Goal: Task Accomplishment & Management: Use online tool/utility

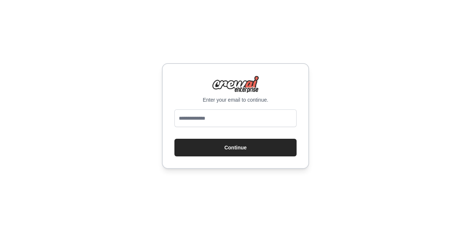
click at [255, 122] on input "email" at bounding box center [235, 119] width 122 height 18
type input "**********"
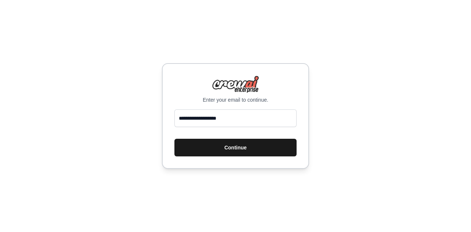
click at [220, 152] on button "Continue" at bounding box center [235, 148] width 122 height 18
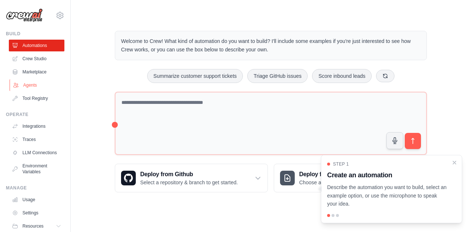
click at [32, 86] on link "Agents" at bounding box center [38, 85] width 56 height 12
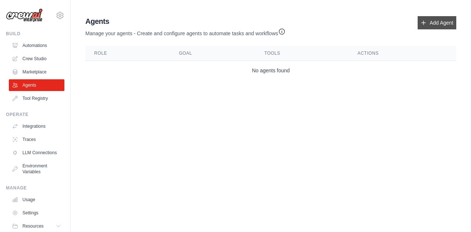
click at [422, 26] on link "Add Agent" at bounding box center [436, 22] width 39 height 13
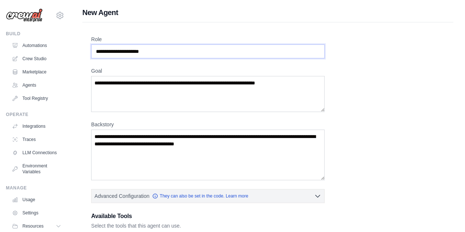
click at [158, 54] on input "Role" at bounding box center [208, 52] width 234 height 14
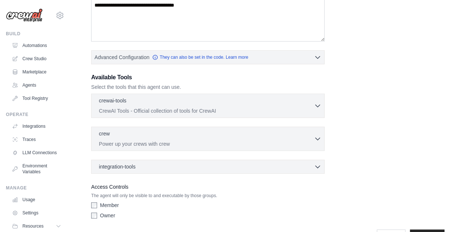
scroll to position [150, 0]
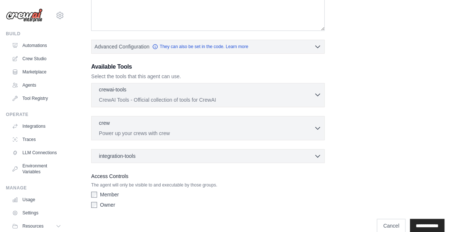
click at [316, 95] on icon "button" at bounding box center [317, 94] width 7 height 7
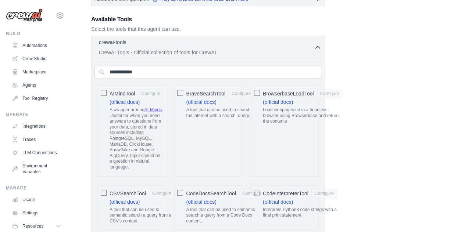
click at [317, 48] on icon "button" at bounding box center [317, 47] width 7 height 7
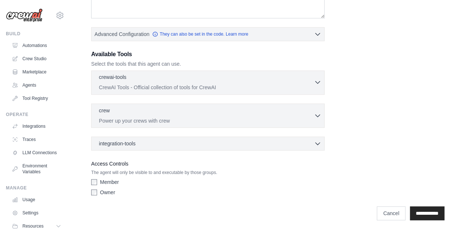
scroll to position [160, 0]
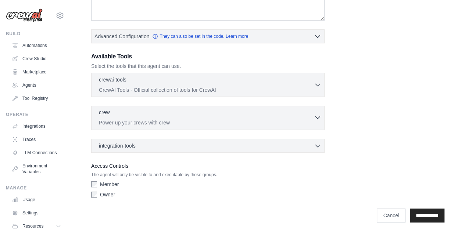
click at [178, 113] on div "crew 0 selected" at bounding box center [206, 113] width 215 height 9
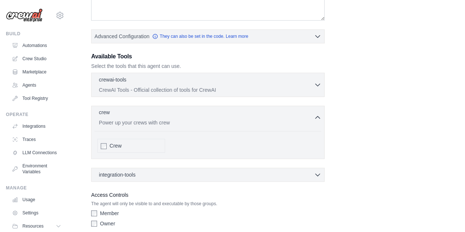
click at [192, 114] on div "crew 0 selected" at bounding box center [206, 113] width 215 height 9
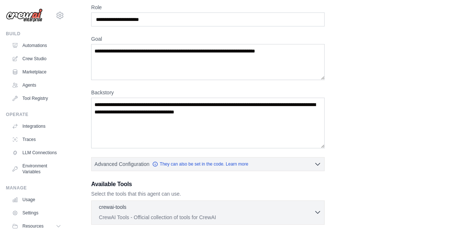
scroll to position [0, 0]
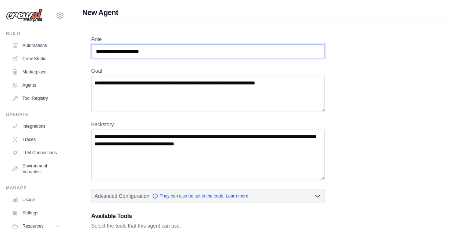
drag, startPoint x: 158, startPoint y: 53, endPoint x: 97, endPoint y: 47, distance: 61.3
click at [97, 47] on input "Role" at bounding box center [208, 52] width 234 height 14
click at [113, 49] on input "Role" at bounding box center [208, 52] width 234 height 14
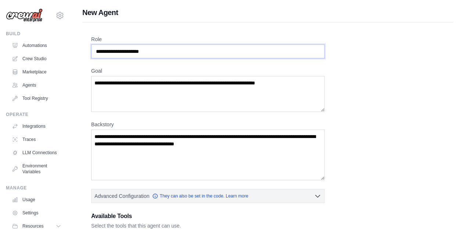
paste input "**********"
type input "**********"
click at [144, 89] on textarea "Goal" at bounding box center [208, 94] width 234 height 36
paste textarea "**********"
type textarea "**********"
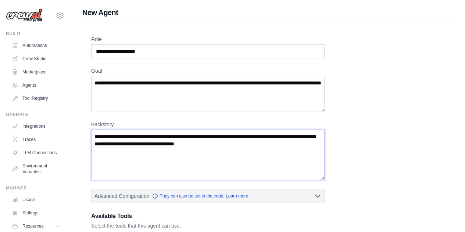
click at [149, 130] on textarea "Backstory" at bounding box center [208, 155] width 234 height 51
paste textarea "**********"
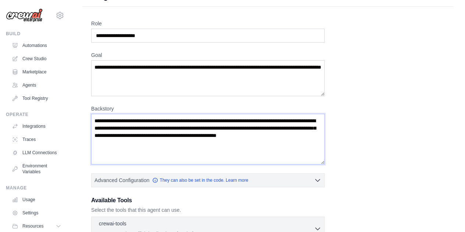
scroll to position [16, 0]
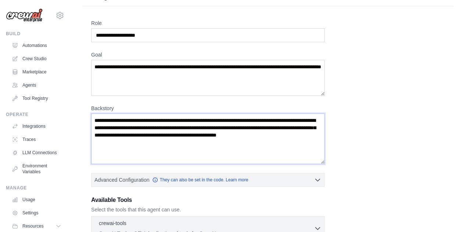
type textarea "**********"
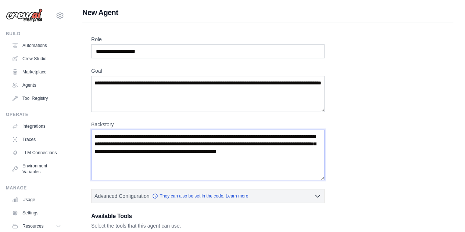
scroll to position [27, 0]
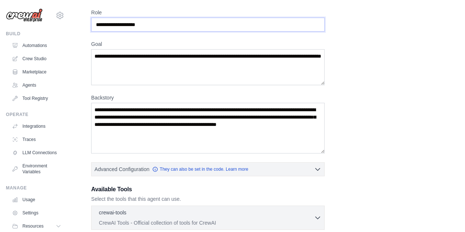
click at [156, 26] on input "**********" at bounding box center [208, 25] width 234 height 14
paste input "**********"
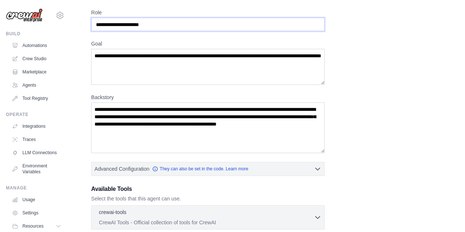
scroll to position [0, 0]
drag, startPoint x: 157, startPoint y: 28, endPoint x: 72, endPoint y: 15, distance: 86.3
click at [72, 14] on div "**********" at bounding box center [268, 171] width 395 height 380
paste input "**********"
type input "**********"
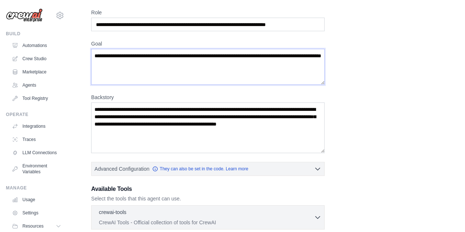
click at [121, 75] on textarea "**********" at bounding box center [208, 67] width 234 height 36
paste textarea "**********"
type textarea "**********"
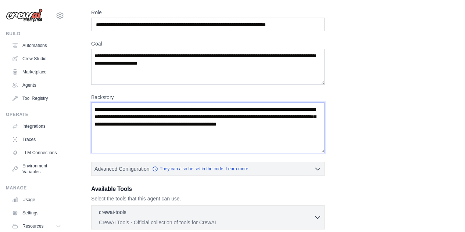
click at [112, 115] on textarea "**********" at bounding box center [208, 128] width 234 height 51
paste textarea
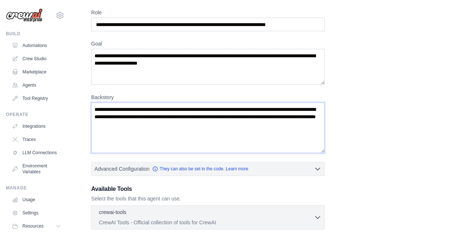
scroll to position [15, 0]
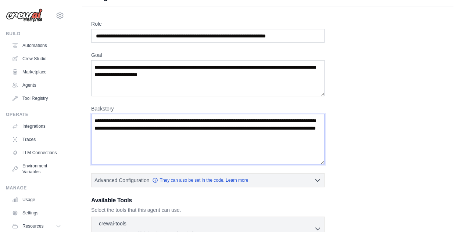
type textarea "**********"
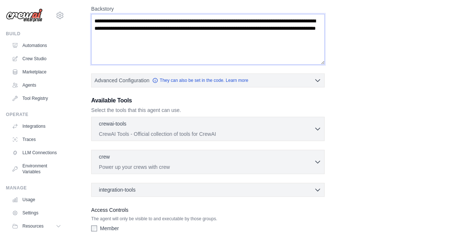
scroll to position [116, 0]
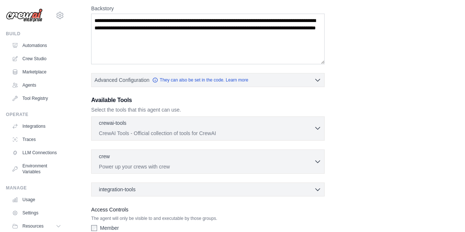
drag, startPoint x: 167, startPoint y: 125, endPoint x: 171, endPoint y: 123, distance: 4.7
click at [171, 123] on div "crewai-tools 0 selected" at bounding box center [206, 124] width 215 height 9
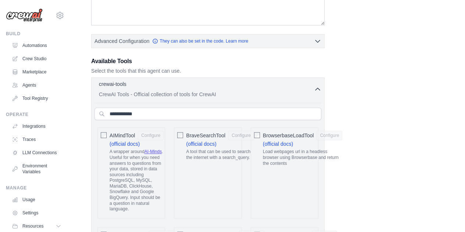
scroll to position [159, 0]
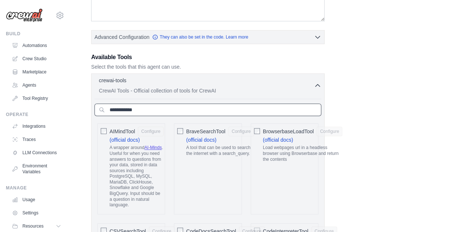
click at [149, 109] on input "text" at bounding box center [208, 110] width 227 height 13
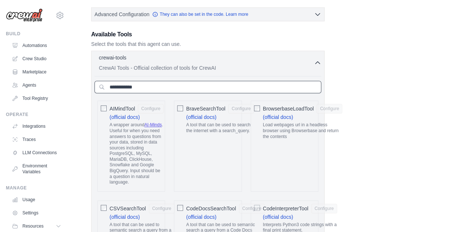
scroll to position [206, 0]
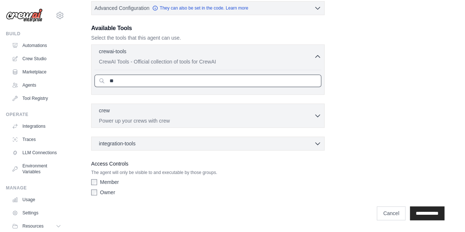
type input "*"
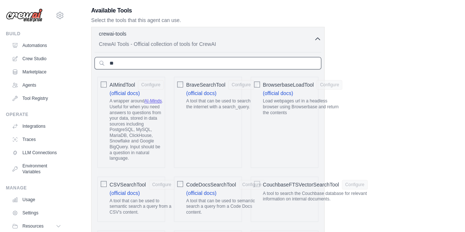
type input "*"
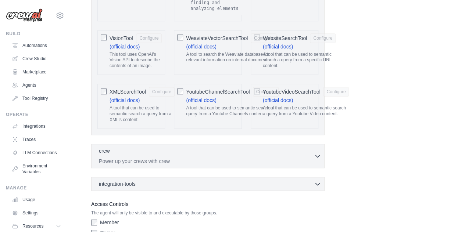
scroll to position [1633, 0]
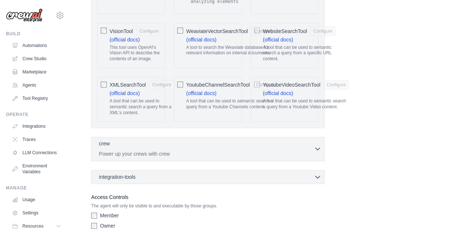
click at [186, 140] on div "crew 0 selected Power up your crews with crew" at bounding box center [206, 149] width 215 height 18
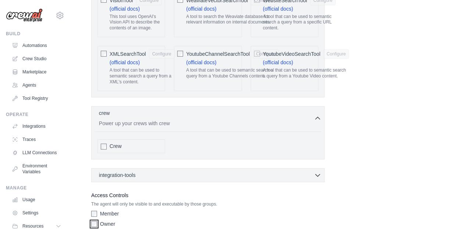
scroll to position [1665, 0]
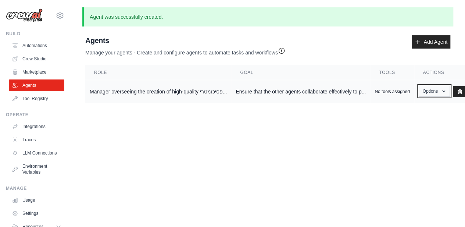
click at [433, 93] on button "Options" at bounding box center [434, 91] width 31 height 11
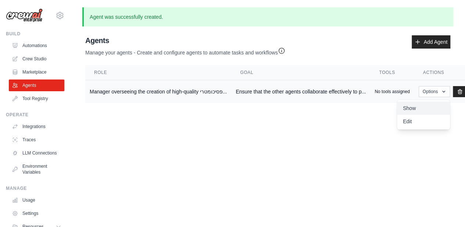
click at [410, 108] on link "Show" at bounding box center [423, 108] width 53 height 13
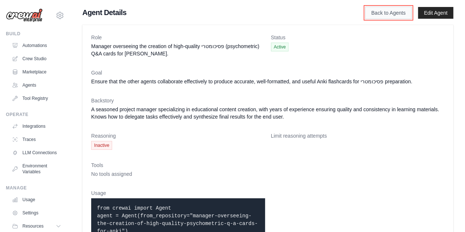
click at [388, 15] on link "Back to Agents" at bounding box center [388, 13] width 47 height 13
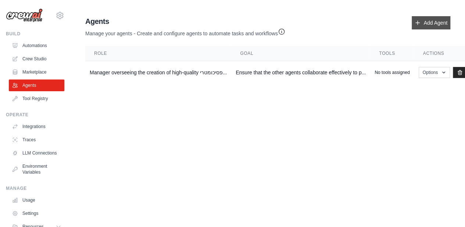
click at [426, 21] on link "Add Agent" at bounding box center [431, 22] width 39 height 13
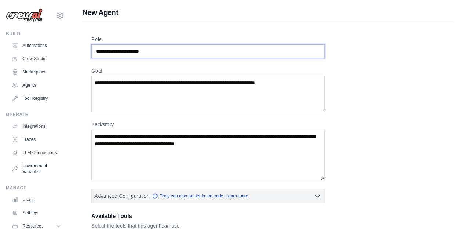
click at [127, 51] on input "Role" at bounding box center [208, 52] width 234 height 14
paste input "**********"
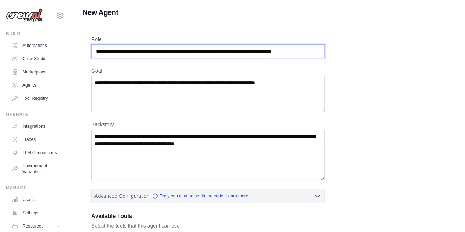
type input "**********"
click at [131, 87] on textarea "Goal" at bounding box center [208, 94] width 234 height 36
paste textarea "**********"
type textarea "**********"
click at [123, 143] on textarea "Backstory" at bounding box center [208, 155] width 234 height 51
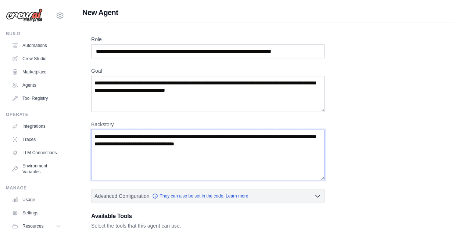
paste textarea "**********"
type textarea "**********"
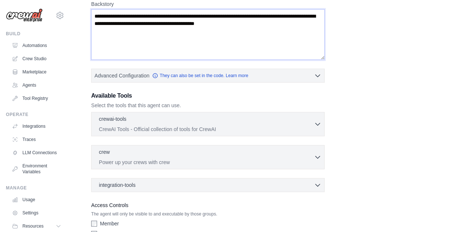
scroll to position [160, 0]
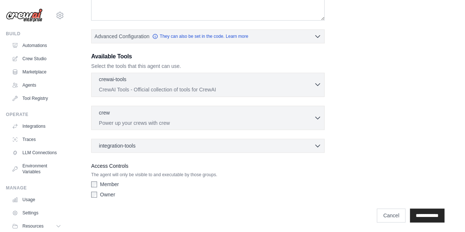
click at [171, 82] on div "crewai-tools 0 selected" at bounding box center [206, 80] width 215 height 9
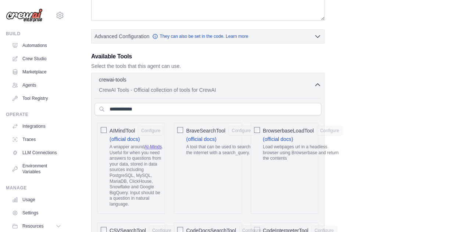
click at [211, 105] on input "text" at bounding box center [208, 109] width 227 height 13
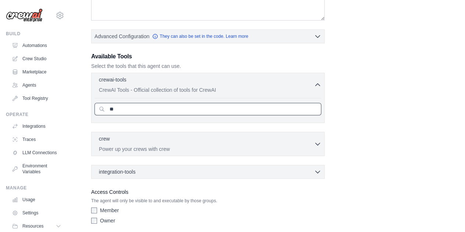
type input "*"
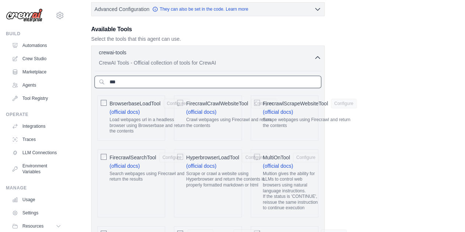
scroll to position [188, 0]
type input "***"
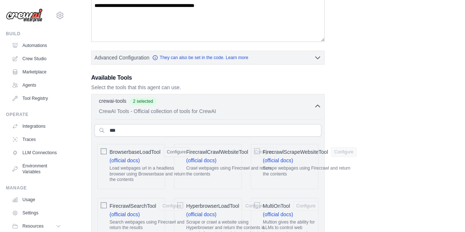
scroll to position [143, 0]
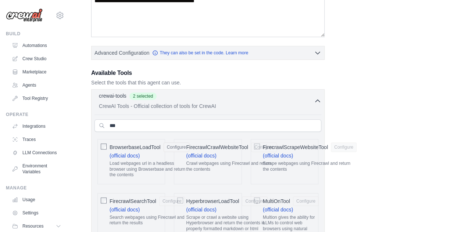
click at [316, 102] on icon "button" at bounding box center [317, 100] width 7 height 7
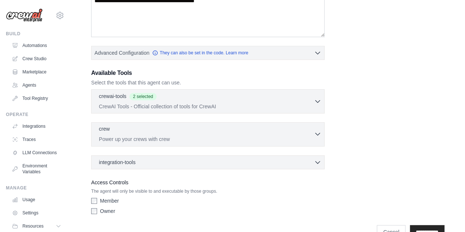
click at [152, 129] on div "crew 0 selected" at bounding box center [206, 129] width 215 height 9
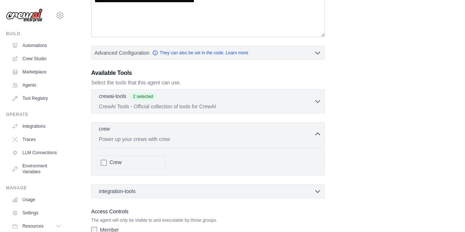
scroll to position [175, 0]
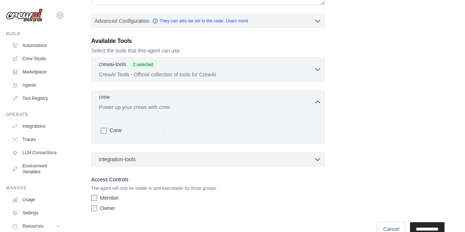
click at [135, 108] on p "Power up your crews with crew" at bounding box center [206, 107] width 215 height 7
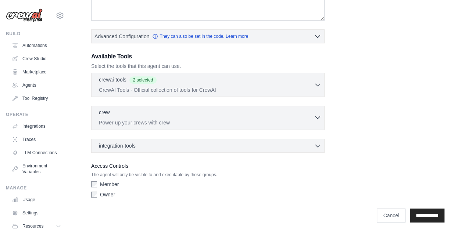
click at [135, 109] on div "crew 0 selected" at bounding box center [206, 113] width 215 height 9
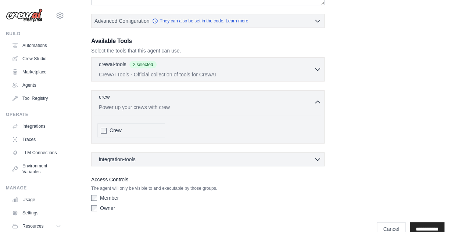
click at [109, 95] on p "crew" at bounding box center [104, 96] width 11 height 7
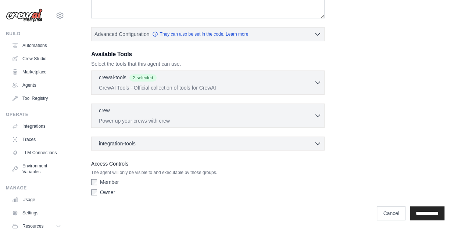
scroll to position [160, 0]
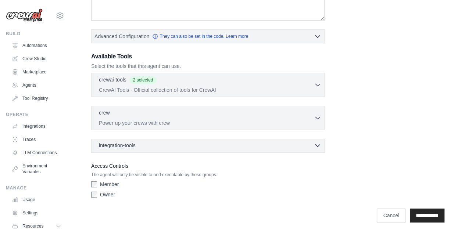
click at [110, 145] on span "integration-tools" at bounding box center [117, 145] width 37 height 7
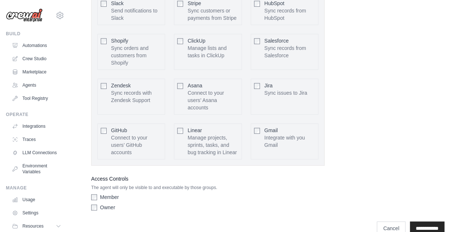
scroll to position [391, 0]
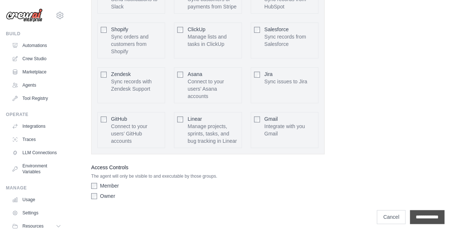
click at [417, 211] on input "**********" at bounding box center [427, 217] width 35 height 14
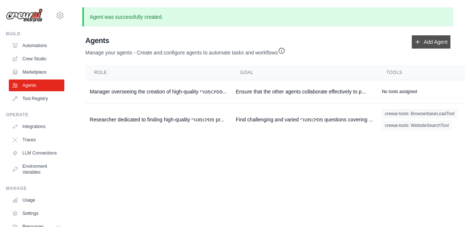
click at [427, 44] on link "Add Agent" at bounding box center [431, 41] width 39 height 13
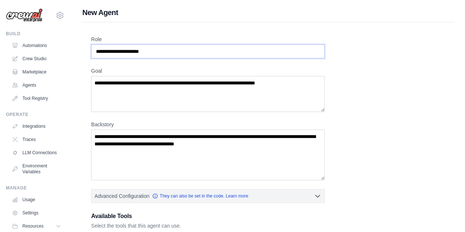
click at [169, 54] on input "Role" at bounding box center [208, 52] width 234 height 14
paste input "**********"
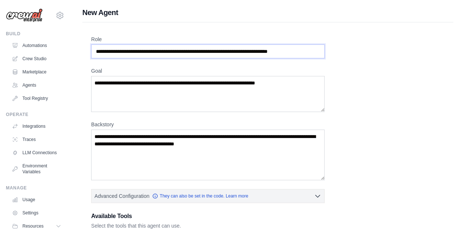
type input "**********"
click at [137, 74] on div "Goal" at bounding box center [208, 89] width 234 height 45
click at [142, 86] on textarea "Goal" at bounding box center [208, 94] width 234 height 36
paste textarea "**********"
type textarea "**********"
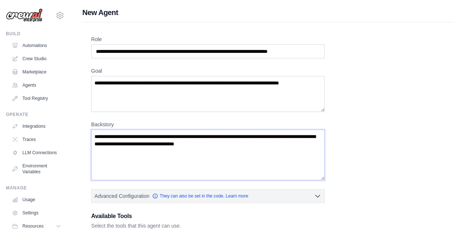
click at [121, 131] on textarea "Backstory" at bounding box center [208, 155] width 234 height 51
paste textarea "**********"
type textarea "**********"
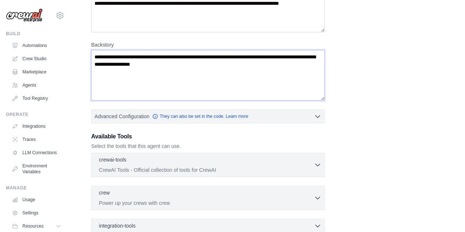
scroll to position [86, 0]
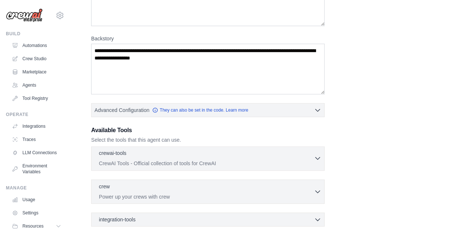
click at [162, 150] on div "crewai-tools 0 selected" at bounding box center [206, 154] width 215 height 9
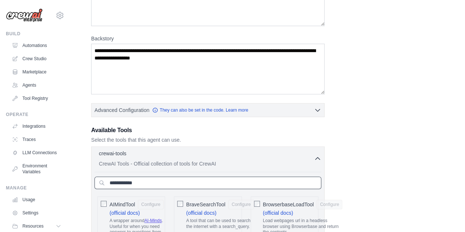
click at [150, 181] on input "text" at bounding box center [208, 183] width 227 height 13
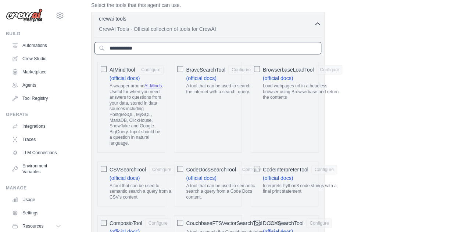
scroll to position [221, 0]
click at [157, 48] on input "text" at bounding box center [208, 48] width 227 height 13
type input "*"
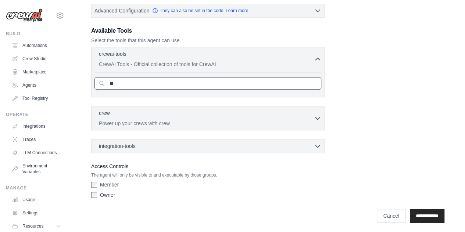
type input "*"
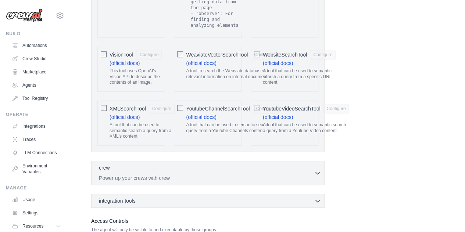
scroll to position [1610, 0]
click at [175, 164] on div "crew 0 selected Power up your crews with crew" at bounding box center [206, 173] width 215 height 18
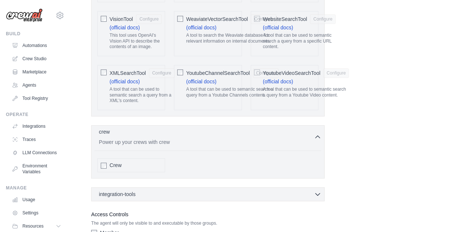
scroll to position [1658, 0]
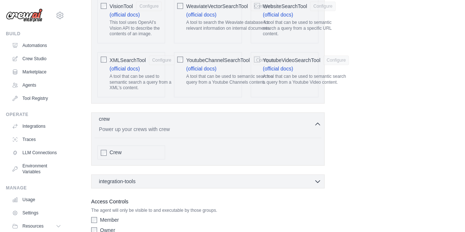
click at [110, 126] on p "Power up your crews with crew" at bounding box center [206, 129] width 215 height 7
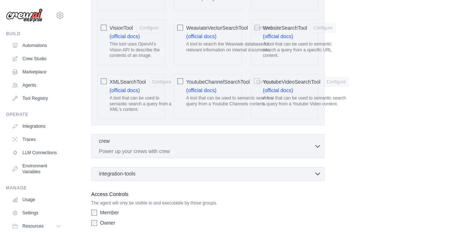
click at [119, 170] on span "integration-tools" at bounding box center [117, 173] width 37 height 7
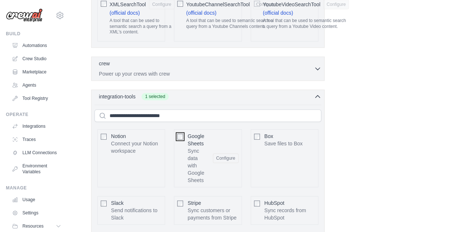
scroll to position [1715, 0]
click at [182, 89] on div "integration-tools 1 selected Notion Google Sheets Box Jira" at bounding box center [208, 227] width 234 height 276
click at [181, 92] on div "integration-tools 1 selected" at bounding box center [210, 95] width 223 height 7
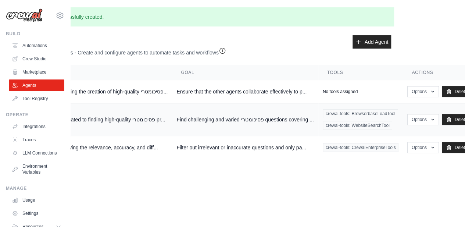
scroll to position [0, 65]
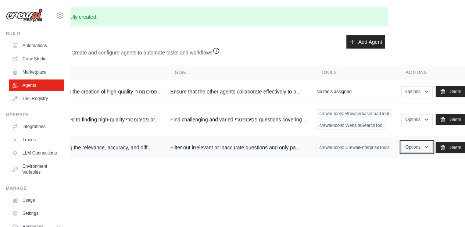
click at [408, 147] on button "Options" at bounding box center [416, 147] width 31 height 11
click at [324, 147] on span "crewai-tools: CrewaiEnterpriseTools" at bounding box center [355, 147] width 76 height 9
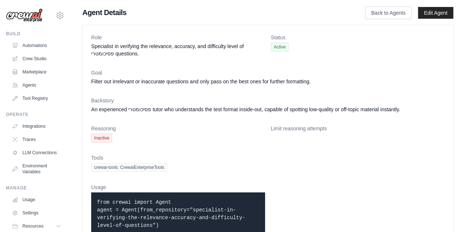
click at [99, 139] on span "Inactive" at bounding box center [101, 138] width 21 height 9
click at [429, 11] on link "Edit Agent" at bounding box center [435, 13] width 35 height 12
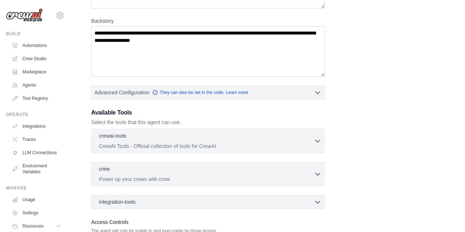
scroll to position [181, 0]
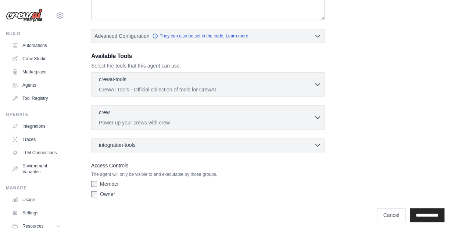
click at [189, 145] on div "integration-tools 0 selected" at bounding box center [210, 145] width 223 height 7
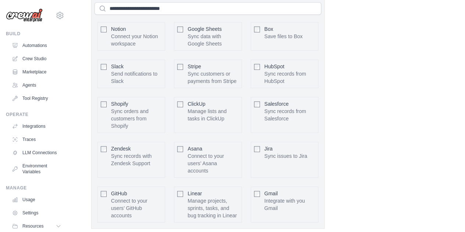
scroll to position [412, 0]
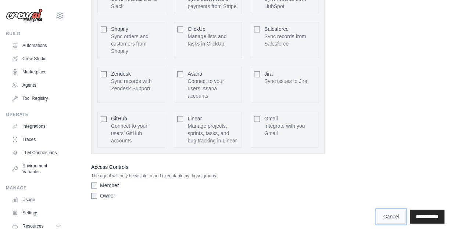
click at [383, 212] on link "Cancel" at bounding box center [391, 217] width 29 height 14
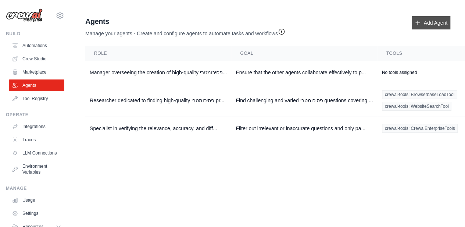
click at [421, 28] on link "Add Agent" at bounding box center [431, 22] width 39 height 13
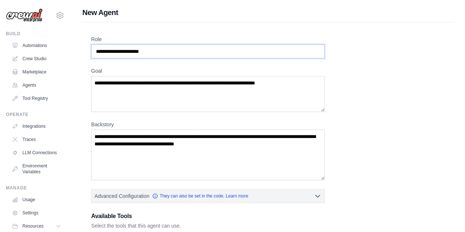
click at [165, 45] on input "Role" at bounding box center [208, 52] width 234 height 14
paste input "**********"
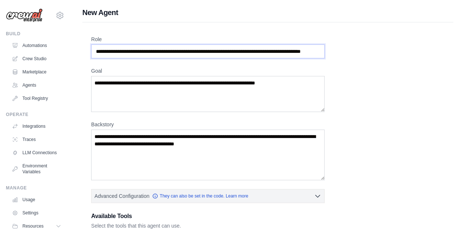
scroll to position [0, 32]
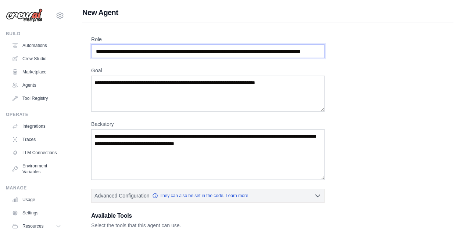
type input "**********"
click at [196, 51] on input "**********" at bounding box center [208, 52] width 234 height 14
click at [113, 96] on textarea "Goal" at bounding box center [208, 94] width 234 height 36
paste textarea "**********"
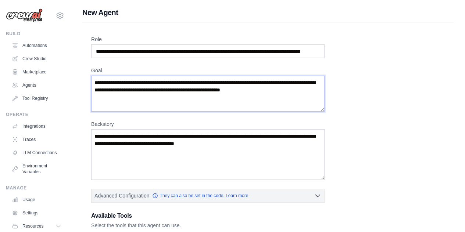
type textarea "**********"
click at [171, 153] on textarea "Backstory" at bounding box center [208, 154] width 234 height 51
paste textarea "**********"
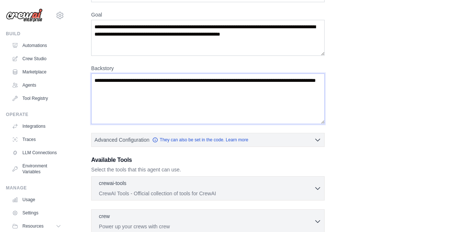
scroll to position [57, 0]
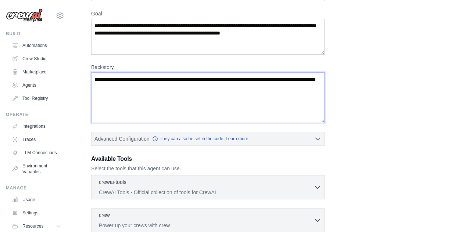
type textarea "**********"
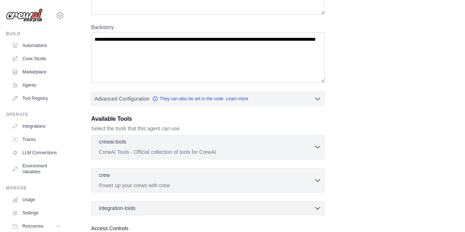
click at [168, 138] on div "crewai-tools 0 selected" at bounding box center [206, 142] width 215 height 9
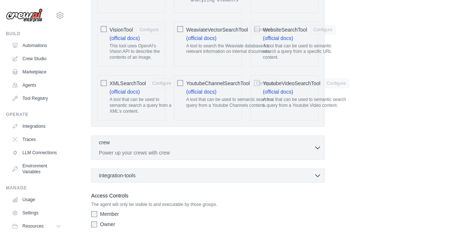
scroll to position [1636, 0]
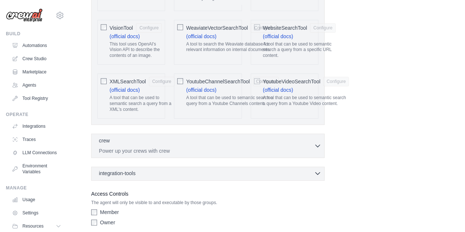
click at [152, 170] on div "integration-tools 0 selected" at bounding box center [210, 173] width 223 height 7
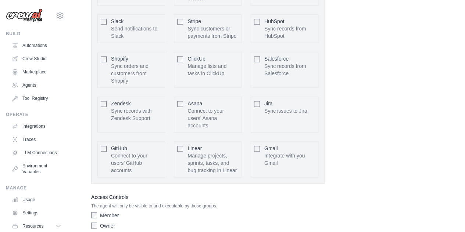
scroll to position [1897, 0]
click at [93, 210] on div "Member Owner" at bounding box center [208, 220] width 234 height 21
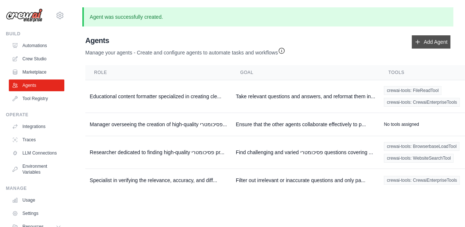
click at [427, 43] on link "Add Agent" at bounding box center [431, 41] width 39 height 13
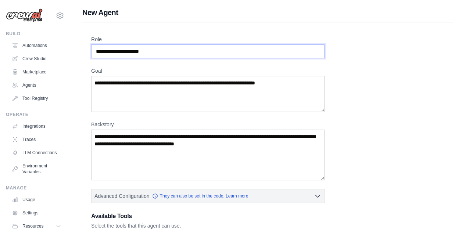
click at [129, 51] on input "Role" at bounding box center [208, 52] width 234 height 14
paste input "**********"
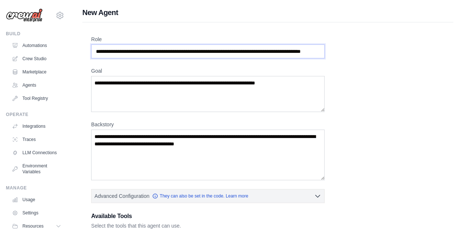
scroll to position [0, 20]
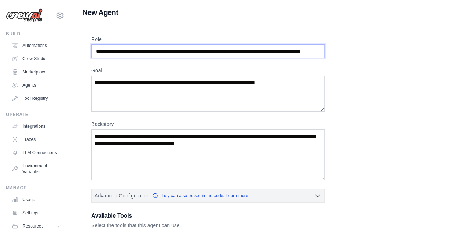
type input "**********"
click at [157, 87] on textarea "Goal" at bounding box center [208, 94] width 234 height 36
paste textarea "**********"
type textarea "**********"
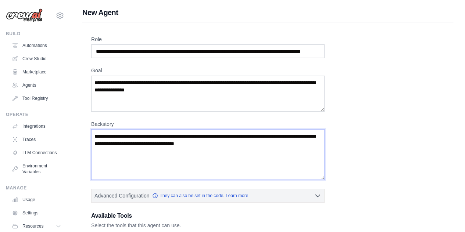
click at [146, 151] on textarea "Backstory" at bounding box center [208, 154] width 234 height 51
paste textarea "**********"
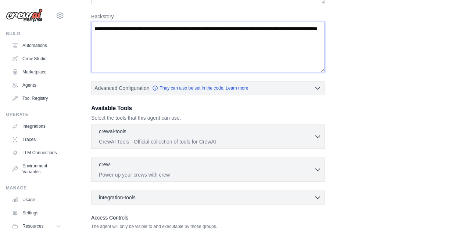
scroll to position [108, 0]
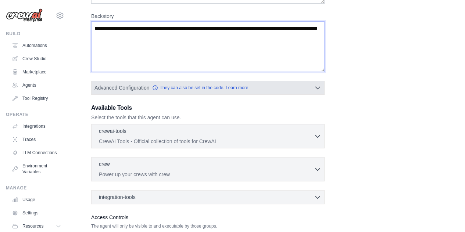
type textarea "**********"
click at [133, 94] on div "Advanced Configuration They can also be set in the code. Learn more Enable reas…" at bounding box center [208, 88] width 234 height 14
click at [131, 88] on span "Advanced Configuration" at bounding box center [122, 87] width 55 height 7
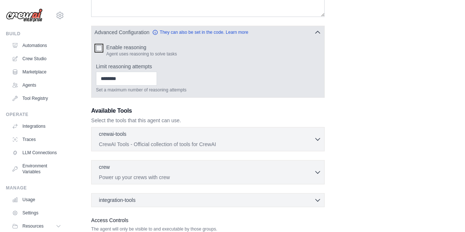
scroll to position [165, 0]
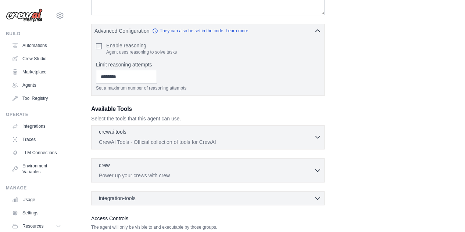
click at [129, 139] on p "CrewAI Tools - Official collection of tools for CrewAI" at bounding box center [206, 142] width 215 height 7
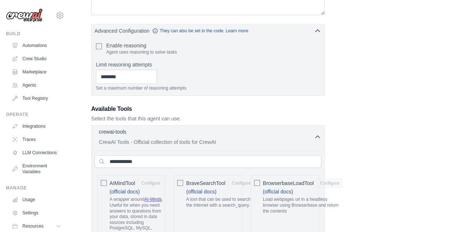
click at [130, 135] on div "crewai-tools 0 selected" at bounding box center [206, 132] width 215 height 9
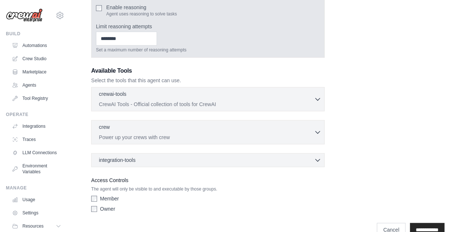
scroll to position [218, 0]
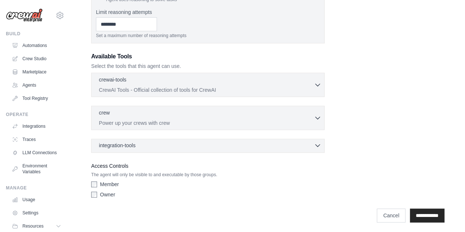
click at [127, 145] on span "integration-tools" at bounding box center [117, 145] width 37 height 7
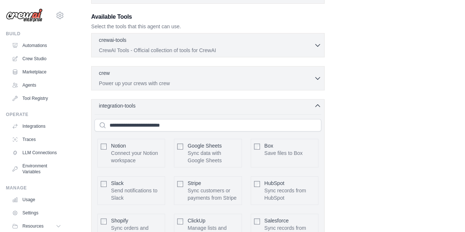
scroll to position [264, 0]
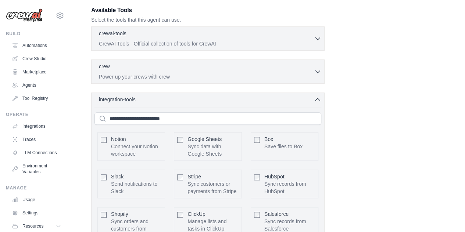
click at [169, 102] on div "integration-tools 0 selected Notion Google Sheets Box Jira" at bounding box center [208, 216] width 234 height 247
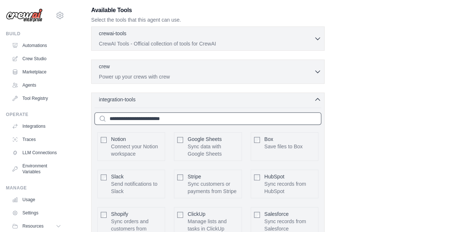
click at [150, 122] on input "text" at bounding box center [208, 119] width 227 height 13
type input "*"
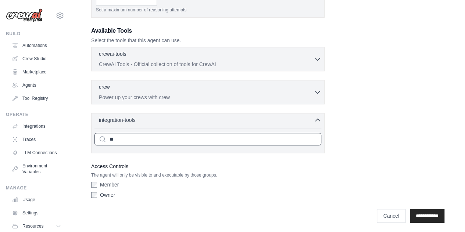
type input "*"
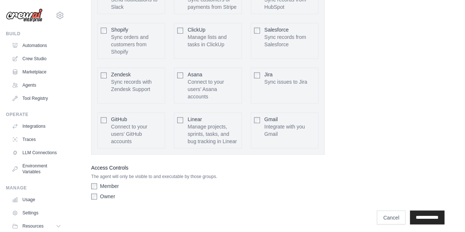
scroll to position [479, 0]
click at [434, 212] on input "**********" at bounding box center [427, 217] width 35 height 14
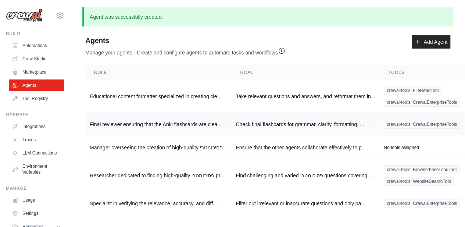
click at [216, 119] on td "Final reviewer ensuring that the Anki flashcards are clea..." at bounding box center [158, 124] width 146 height 23
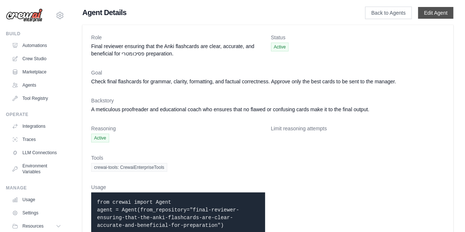
click at [437, 15] on link "Edit Agent" at bounding box center [435, 13] width 35 height 12
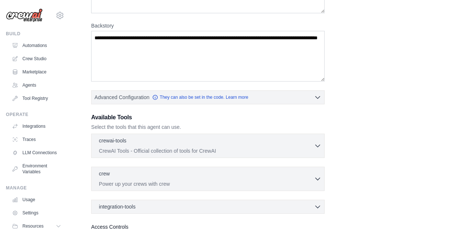
scroll to position [121, 0]
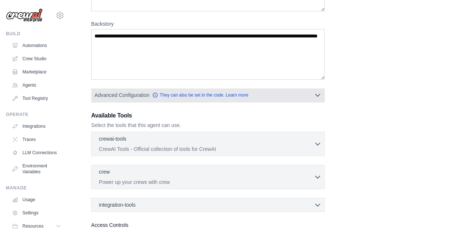
click at [131, 95] on span "Advanced Configuration" at bounding box center [122, 95] width 55 height 7
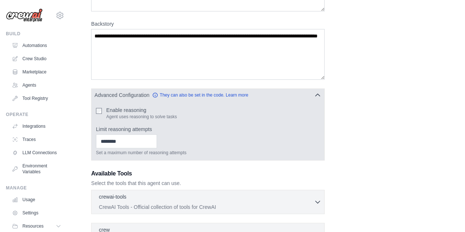
click at [125, 97] on span "Advanced Configuration" at bounding box center [122, 95] width 55 height 7
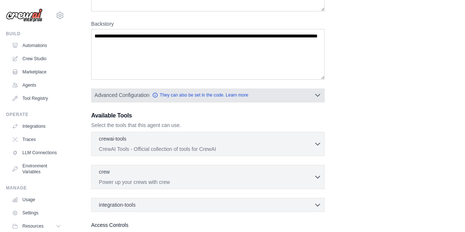
scroll to position [181, 0]
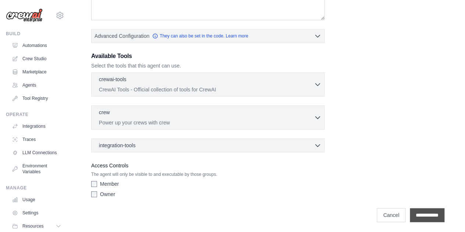
click at [422, 214] on input "**********" at bounding box center [427, 216] width 35 height 14
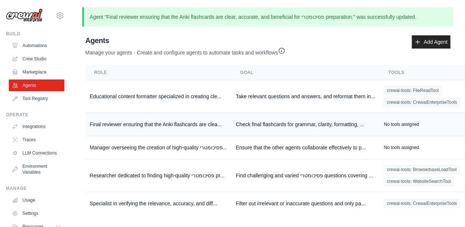
click at [245, 122] on td "Check final flashcards for grammar, clarity, formatting, ..." at bounding box center [305, 124] width 148 height 23
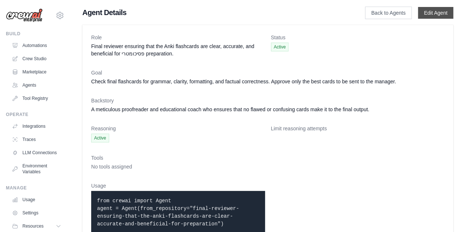
click at [435, 13] on link "Edit Agent" at bounding box center [435, 13] width 35 height 12
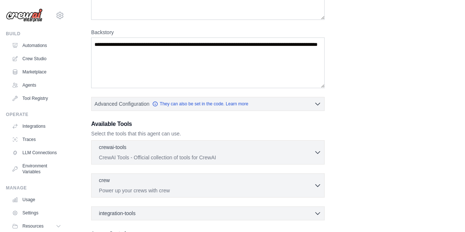
scroll to position [115, 0]
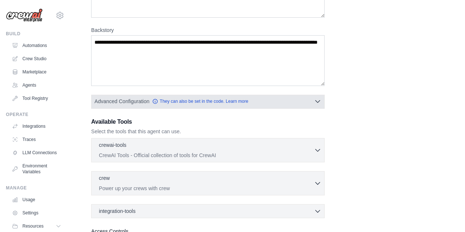
click at [130, 97] on button "Advanced Configuration They can also be set in the code. Learn more" at bounding box center [208, 101] width 233 height 13
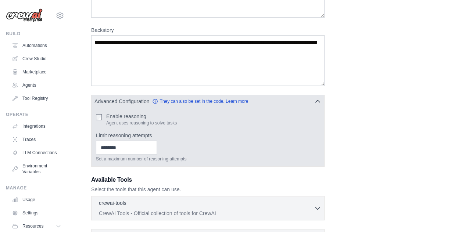
click at [106, 106] on button "Advanced Configuration They can also be set in the code. Learn more" at bounding box center [208, 101] width 233 height 13
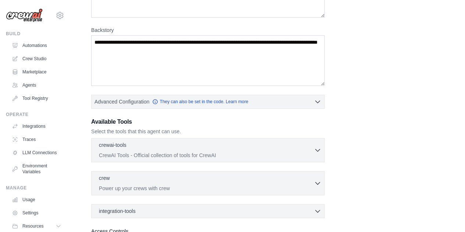
click at [141, 109] on div "**********" at bounding box center [267, 105] width 353 height 326
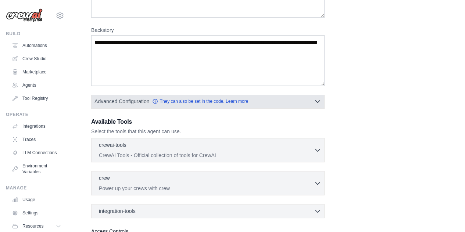
click at [134, 103] on span "Advanced Configuration" at bounding box center [122, 101] width 55 height 7
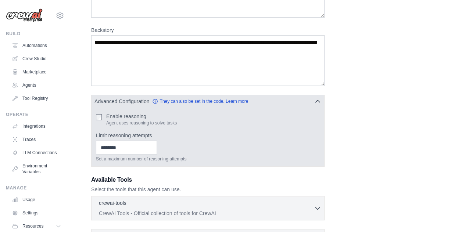
click at [121, 102] on span "Advanced Configuration" at bounding box center [122, 101] width 55 height 7
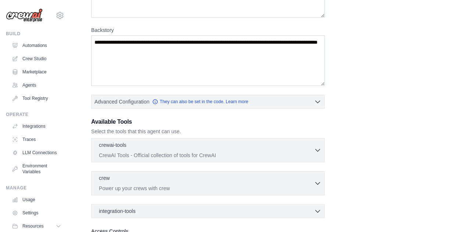
scroll to position [181, 0]
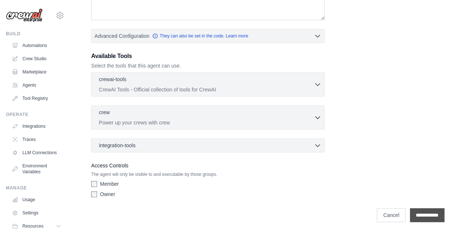
click at [410, 211] on input "**********" at bounding box center [427, 216] width 35 height 14
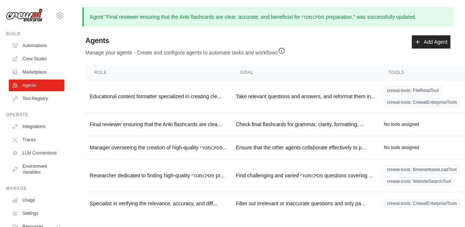
scroll to position [0, 70]
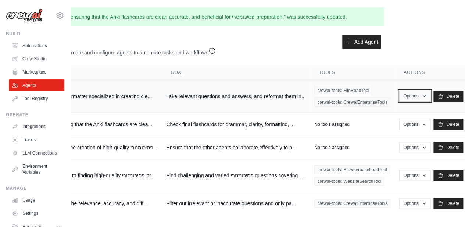
click at [409, 98] on button "Options" at bounding box center [414, 95] width 31 height 11
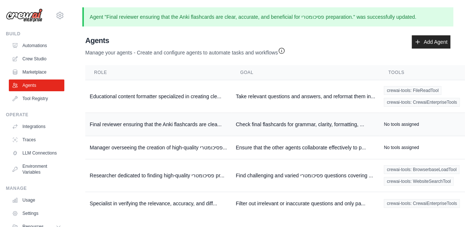
scroll to position [6, 0]
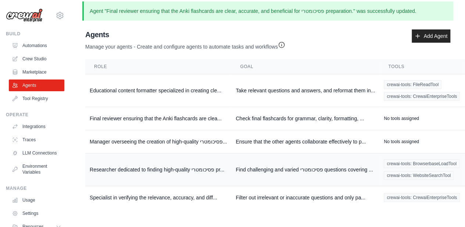
click at [365, 161] on td "Find challenging and varied פסיכומטרי questions covering ..." at bounding box center [305, 169] width 148 height 33
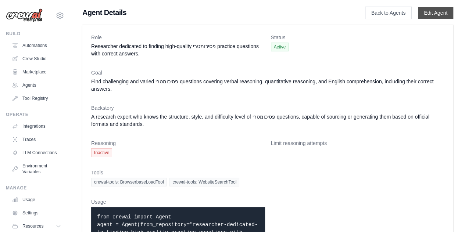
click at [439, 18] on link "Edit Agent" at bounding box center [435, 13] width 35 height 12
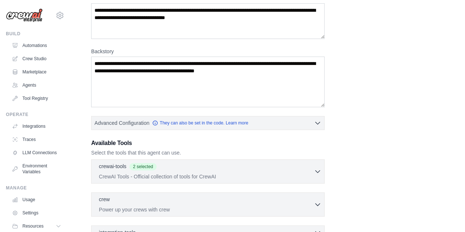
scroll to position [95, 0]
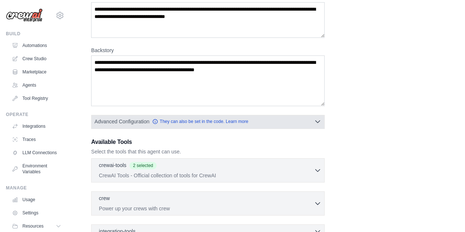
click at [305, 118] on button "Advanced Configuration They can also be set in the code. Learn more" at bounding box center [208, 121] width 233 height 13
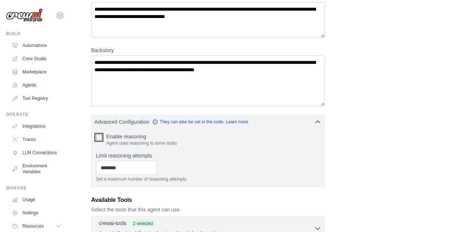
scroll to position [238, 0]
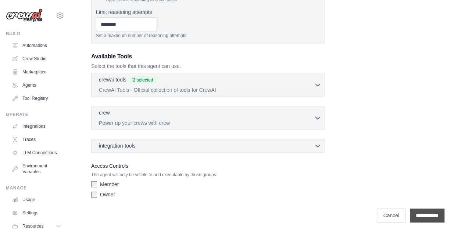
click at [420, 209] on input "**********" at bounding box center [427, 216] width 35 height 14
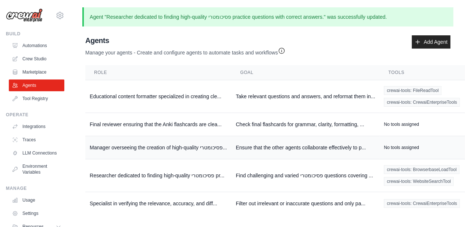
scroll to position [6, 0]
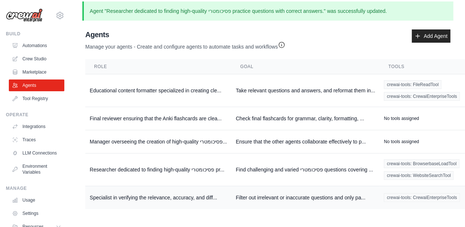
click at [388, 202] on td "crewai-tools: CrewaiEnterpriseTools" at bounding box center [422, 197] width 85 height 23
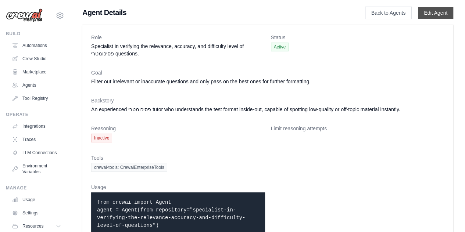
click at [428, 14] on link "Edit Agent" at bounding box center [435, 13] width 35 height 12
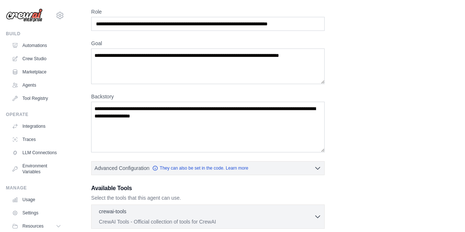
scroll to position [49, 0]
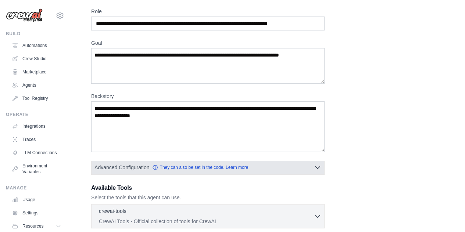
click at [271, 161] on button "Advanced Configuration They can also be set in the code. Learn more" at bounding box center [208, 167] width 233 height 13
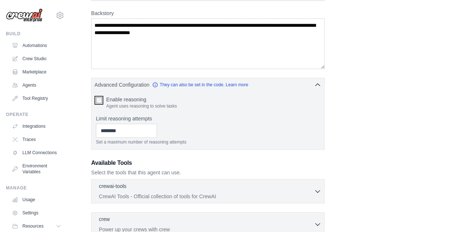
scroll to position [238, 0]
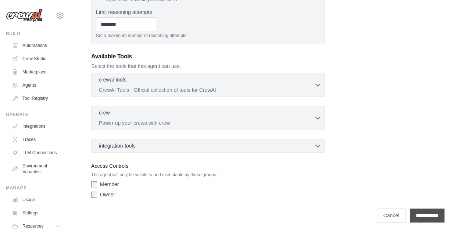
click at [417, 212] on input "**********" at bounding box center [427, 216] width 35 height 14
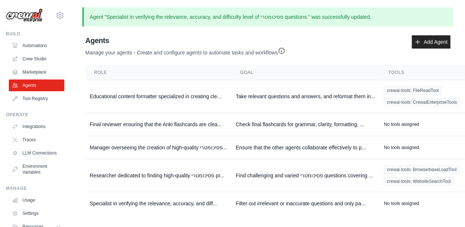
scroll to position [6, 0]
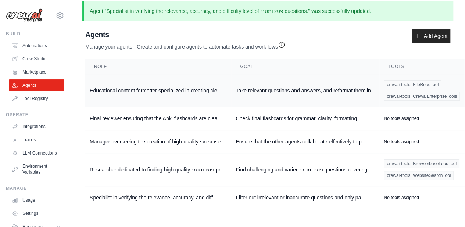
click at [355, 89] on td "Take relevant questions and answers, and reformat them in..." at bounding box center [305, 90] width 148 height 33
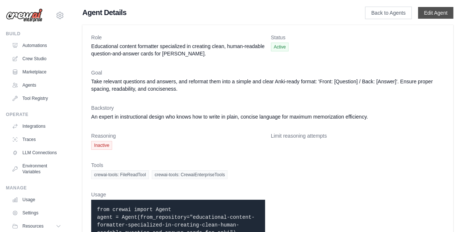
click at [442, 11] on link "Edit Agent" at bounding box center [435, 13] width 35 height 12
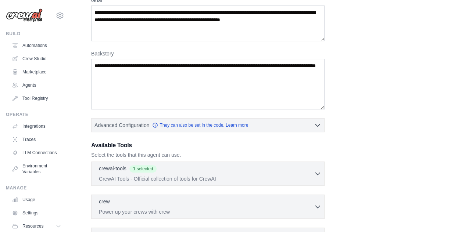
scroll to position [92, 0]
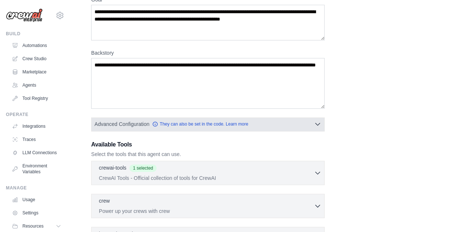
click at [123, 125] on span "Advanced Configuration" at bounding box center [122, 124] width 55 height 7
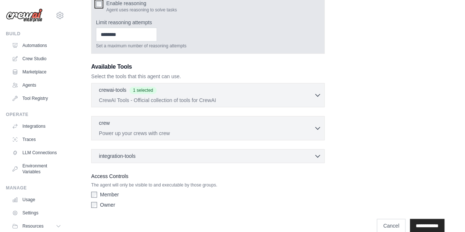
scroll to position [238, 0]
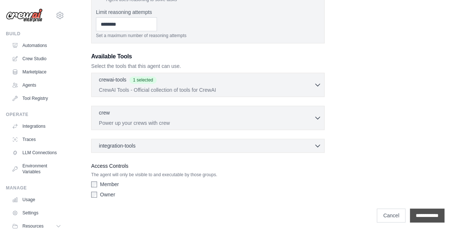
click at [417, 214] on input "**********" at bounding box center [427, 216] width 35 height 14
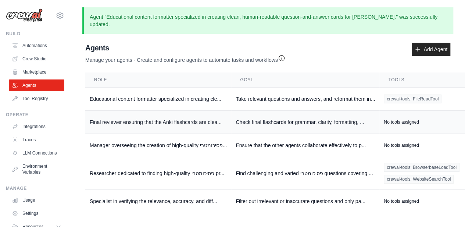
click at [394, 120] on td "No tools assigned" at bounding box center [422, 122] width 84 height 23
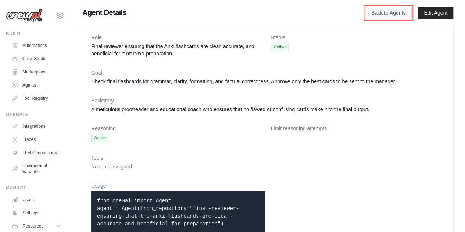
click at [375, 13] on link "Back to Agents" at bounding box center [388, 13] width 47 height 13
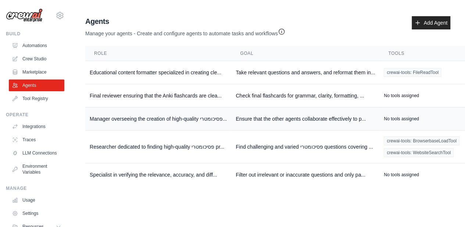
click at [338, 113] on td "Ensure that the other agents collaborate effectively to p..." at bounding box center [305, 118] width 148 height 23
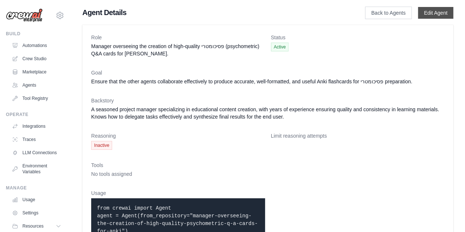
click at [441, 15] on link "Edit Agent" at bounding box center [435, 13] width 35 height 12
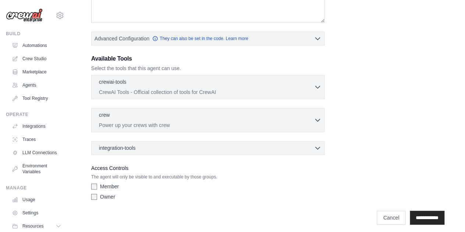
scroll to position [180, 0]
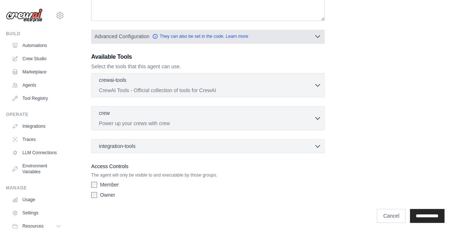
click at [118, 42] on button "Advanced Configuration They can also be set in the code. Learn more" at bounding box center [208, 36] width 233 height 13
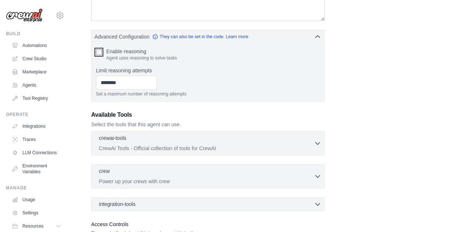
scroll to position [238, 0]
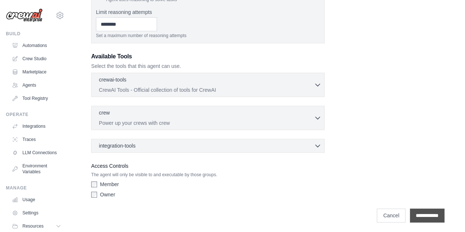
click at [425, 213] on input "**********" at bounding box center [427, 216] width 35 height 14
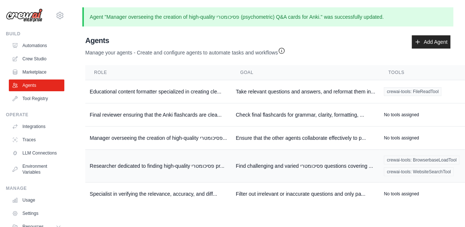
click at [299, 161] on td "Find challenging and varied פסיכומטרי questions covering ..." at bounding box center [305, 166] width 148 height 33
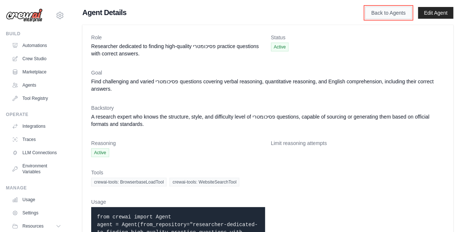
click at [391, 15] on link "Back to Agents" at bounding box center [388, 13] width 47 height 13
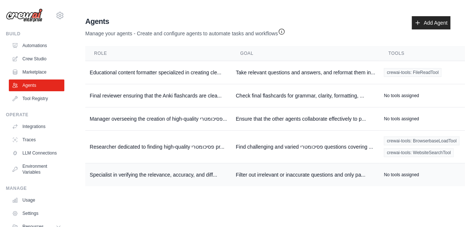
click at [260, 179] on td "Filter out irrelevant or inaccurate questions and only pa..." at bounding box center [305, 174] width 148 height 23
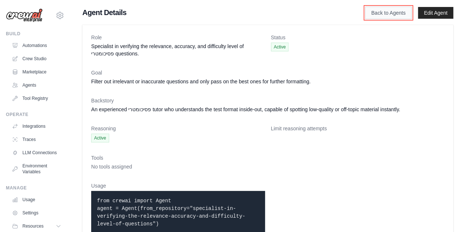
click at [384, 14] on link "Back to Agents" at bounding box center [388, 13] width 47 height 13
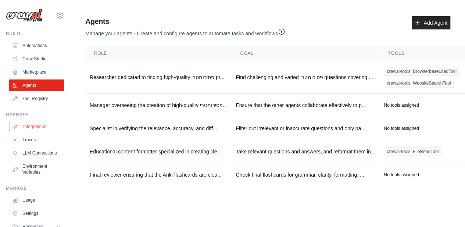
click at [24, 126] on link "Integrations" at bounding box center [38, 127] width 56 height 12
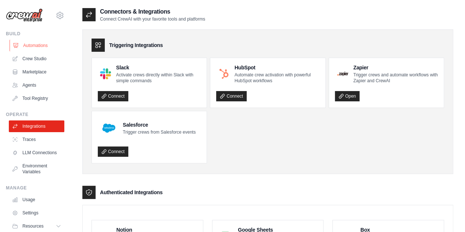
click at [36, 42] on link "Automations" at bounding box center [38, 46] width 56 height 12
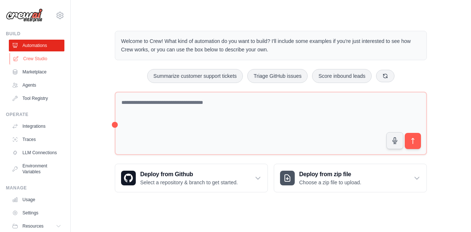
click at [42, 59] on link "Crew Studio" at bounding box center [38, 59] width 56 height 12
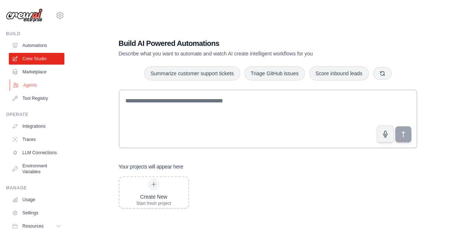
click at [18, 83] on icon at bounding box center [16, 85] width 6 height 6
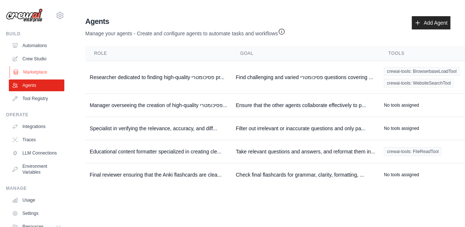
click at [37, 73] on link "Marketplace" at bounding box center [38, 72] width 56 height 12
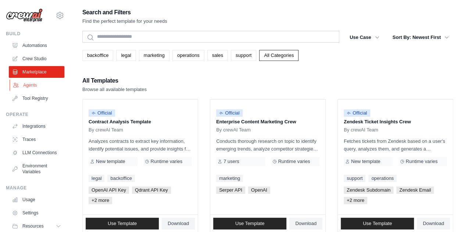
click at [35, 84] on link "Agents" at bounding box center [38, 85] width 56 height 12
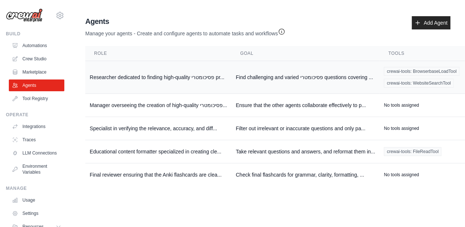
scroll to position [6, 0]
click at [39, 62] on link "Crew Studio" at bounding box center [38, 59] width 56 height 12
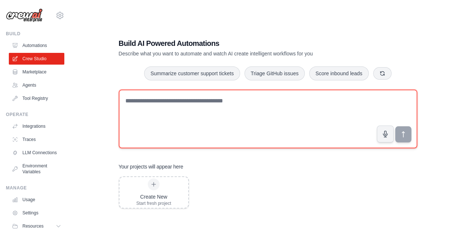
click at [221, 109] on textarea at bounding box center [268, 119] width 299 height 59
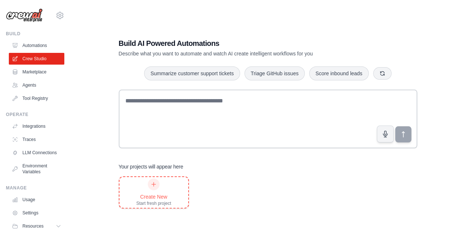
click at [157, 190] on div "Create New Start fresh project" at bounding box center [153, 193] width 35 height 28
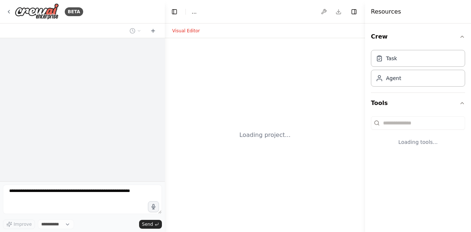
select select "****"
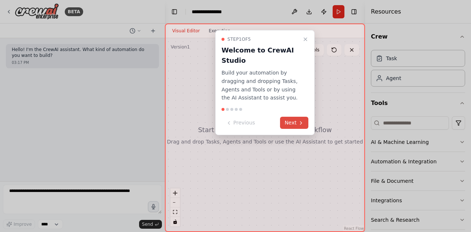
click at [289, 123] on button "Next" at bounding box center [294, 123] width 28 height 12
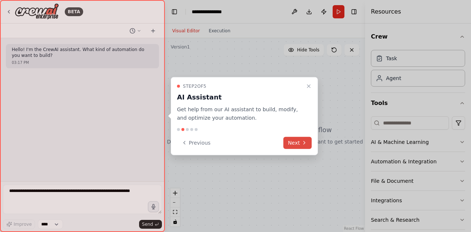
click at [298, 144] on button "Next" at bounding box center [297, 143] width 28 height 12
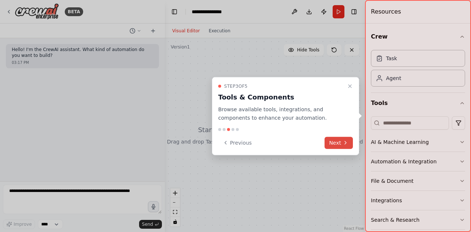
click at [337, 143] on button "Next" at bounding box center [338, 143] width 28 height 12
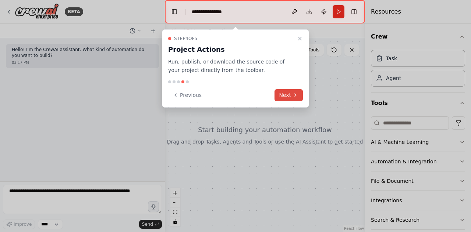
click at [289, 92] on button "Next" at bounding box center [288, 95] width 28 height 12
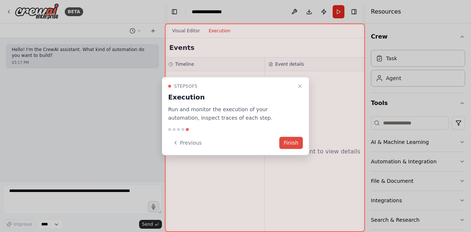
click at [290, 145] on button "Finish" at bounding box center [291, 143] width 24 height 12
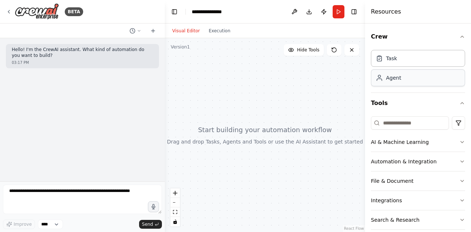
click at [385, 82] on div "Agent" at bounding box center [418, 78] width 94 height 17
click at [401, 58] on div "Task" at bounding box center [418, 58] width 94 height 17
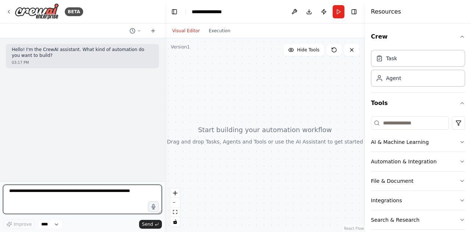
click at [71, 191] on textarea at bounding box center [82, 199] width 159 height 29
click at [92, 191] on textarea at bounding box center [82, 199] width 159 height 29
paste textarea "**********"
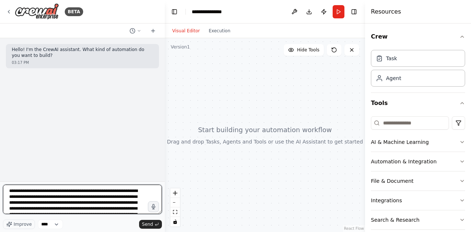
click at [42, 198] on textarea at bounding box center [82, 199] width 159 height 29
click at [28, 207] on textarea at bounding box center [82, 199] width 159 height 29
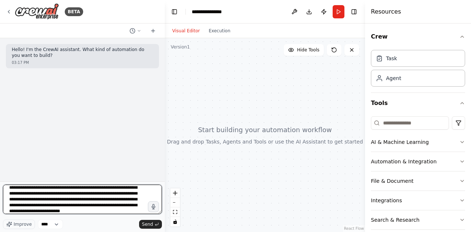
scroll to position [74, 0]
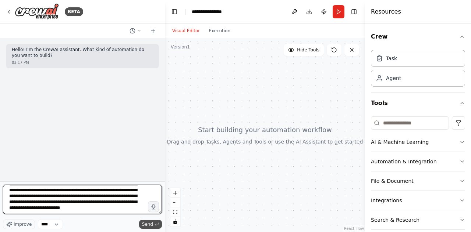
type textarea "**********"
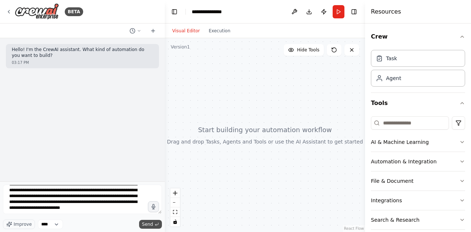
click at [149, 223] on span "Send" at bounding box center [147, 225] width 11 height 6
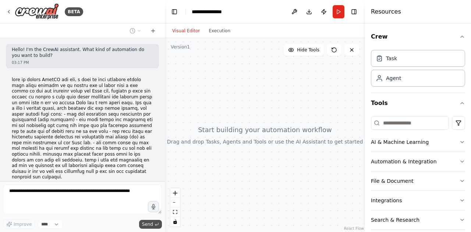
scroll to position [21, 0]
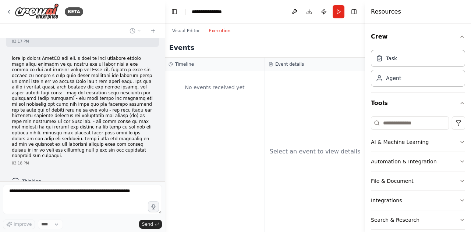
click at [209, 33] on button "Execution" at bounding box center [219, 30] width 31 height 9
click at [188, 32] on button "Visual Editor" at bounding box center [186, 30] width 36 height 9
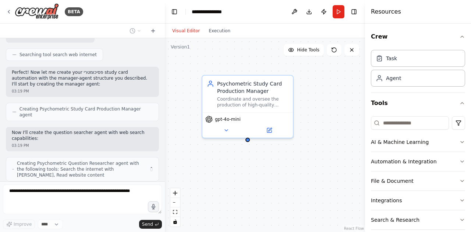
scroll to position [258, 0]
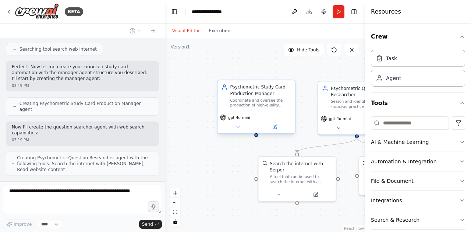
drag, startPoint x: 307, startPoint y: 116, endPoint x: 232, endPoint y: 106, distance: 74.9
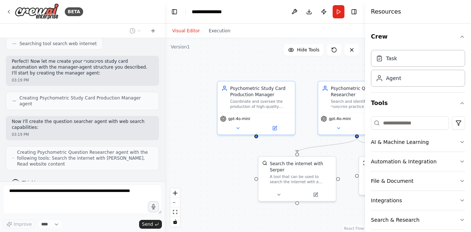
drag, startPoint x: 232, startPoint y: 106, endPoint x: 213, endPoint y: 52, distance: 57.6
click at [213, 52] on div ".deletable-edge-delete-btn { width: 20px; height: 20px; border: 0px solid #ffff…" at bounding box center [265, 135] width 200 height 194
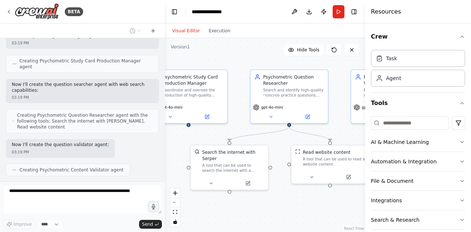
drag, startPoint x: 238, startPoint y: 64, endPoint x: 172, endPoint y: 52, distance: 67.5
click at [172, 52] on div ".deletable-edge-delete-btn { width: 20px; height: 20px; border: 0px solid #ffff…" at bounding box center [265, 135] width 200 height 194
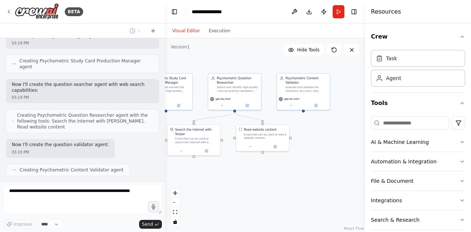
scroll to position [344, 0]
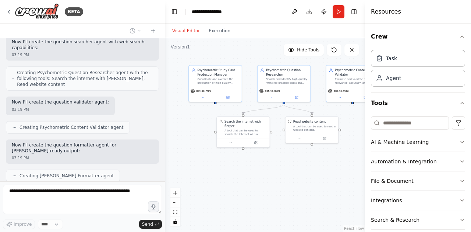
drag, startPoint x: 274, startPoint y: 173, endPoint x: 282, endPoint y: 162, distance: 13.7
click at [282, 162] on div ".deletable-edge-delete-btn { width: 20px; height: 20px; border: 0px solid #ffff…" at bounding box center [265, 135] width 200 height 194
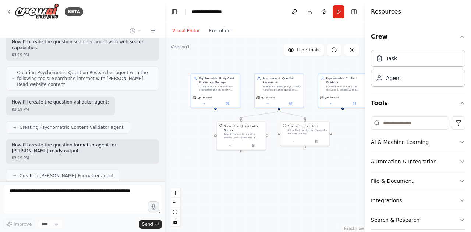
scroll to position [386, 0]
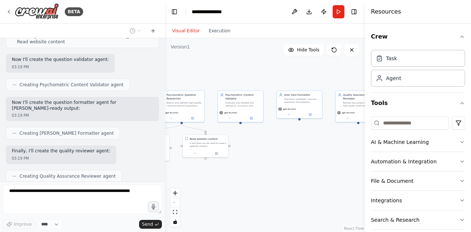
drag, startPoint x: 273, startPoint y: 164, endPoint x: 166, endPoint y: 170, distance: 106.8
click at [166, 170] on div ".deletable-edge-delete-btn { width: 20px; height: 20px; border: 0px solid #ffff…" at bounding box center [265, 135] width 200 height 194
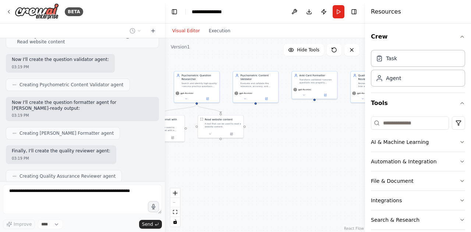
drag, startPoint x: 275, startPoint y: 169, endPoint x: 303, endPoint y: 152, distance: 32.8
click at [303, 152] on div ".deletable-edge-delete-btn { width: 20px; height: 20px; border: 0px solid #ffff…" at bounding box center [265, 135] width 200 height 194
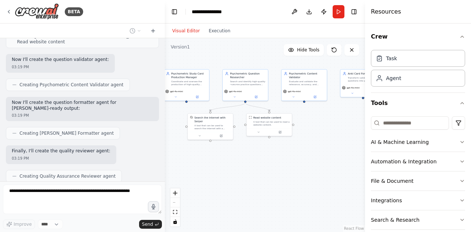
drag, startPoint x: 230, startPoint y: 170, endPoint x: 278, endPoint y: 167, distance: 47.9
click at [278, 167] on div ".deletable-edge-delete-btn { width: 20px; height: 20px; border: 0px solid #ffff…" at bounding box center [265, 135] width 200 height 194
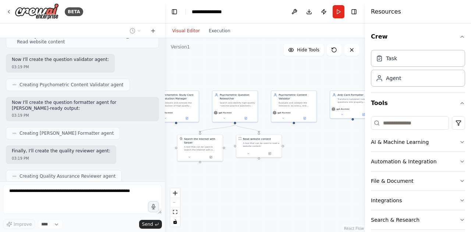
drag, startPoint x: 237, startPoint y: 162, endPoint x: 225, endPoint y: 183, distance: 24.4
click at [225, 183] on div ".deletable-edge-delete-btn { width: 20px; height: 20px; border: 0px solid #ffff…" at bounding box center [265, 135] width 200 height 194
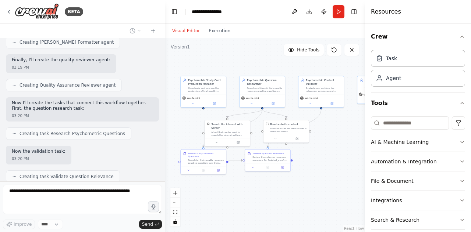
scroll to position [520, 0]
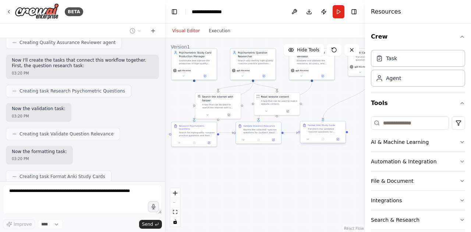
click at [318, 134] on div ".deletable-edge-delete-btn { width: 20px; height: 20px; border: 0px solid #ffff…" at bounding box center [265, 135] width 200 height 194
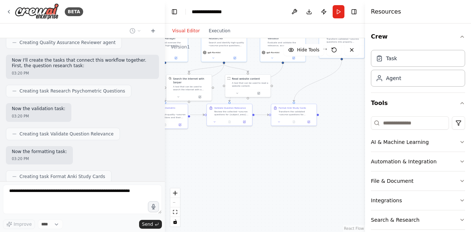
scroll to position [563, 0]
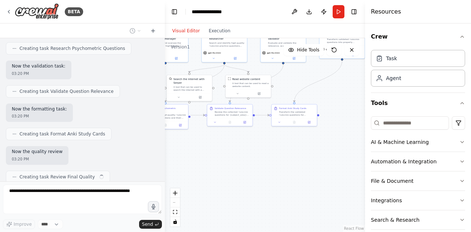
drag, startPoint x: 294, startPoint y: 122, endPoint x: 255, endPoint y: 142, distance: 43.6
click at [255, 142] on div ".deletable-edge-delete-btn { width: 20px; height: 20px; border: 0px solid #ffff…" at bounding box center [265, 135] width 200 height 194
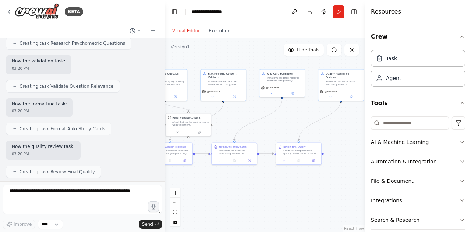
drag, startPoint x: 279, startPoint y: 164, endPoint x: 219, endPoint y: 202, distance: 70.6
click at [219, 202] on div ".deletable-edge-delete-btn { width: 20px; height: 20px; border: 0px solid #ffff…" at bounding box center [265, 135] width 200 height 194
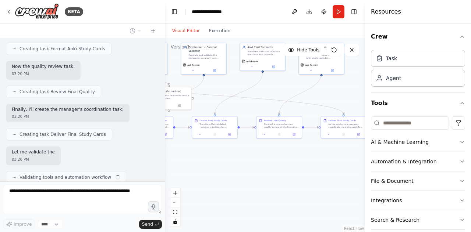
drag, startPoint x: 291, startPoint y: 188, endPoint x: 325, endPoint y: 158, distance: 45.3
click at [325, 158] on div ".deletable-edge-delete-btn { width: 20px; height: 20px; border: 0px solid #ffff…" at bounding box center [265, 135] width 200 height 194
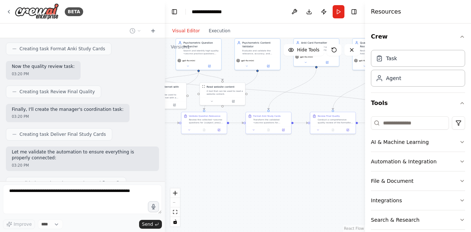
scroll to position [654, 0]
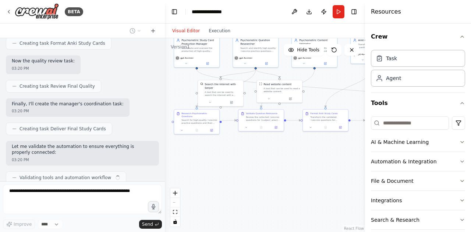
drag, startPoint x: 249, startPoint y: 163, endPoint x: 307, endPoint y: 160, distance: 58.2
click at [307, 160] on div ".deletable-edge-delete-btn { width: 20px; height: 20px; border: 0px solid #ffff…" at bounding box center [265, 135] width 200 height 194
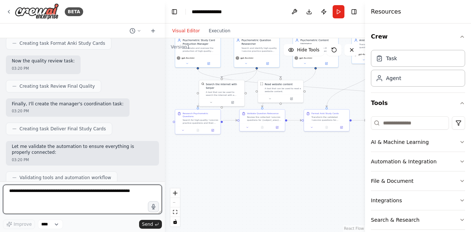
scroll to position [659, 0]
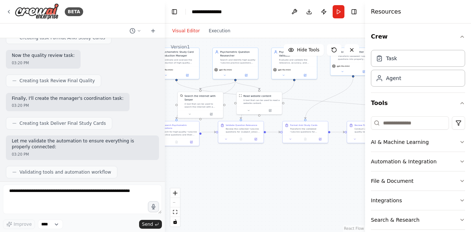
drag, startPoint x: 277, startPoint y: 161, endPoint x: 254, endPoint y: 174, distance: 26.4
click at [254, 174] on div ".deletable-edge-delete-btn { width: 20px; height: 20px; border: 0px solid #ffff…" at bounding box center [265, 135] width 200 height 194
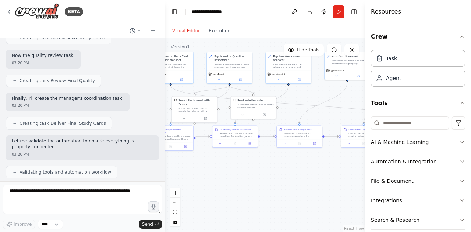
scroll to position [696, 0]
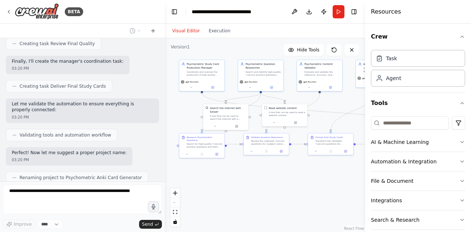
drag, startPoint x: 303, startPoint y: 169, endPoint x: 330, endPoint y: 180, distance: 28.7
click at [330, 180] on div ".deletable-edge-delete-btn { width: 20px; height: 20px; border: 0px solid #ffff…" at bounding box center [265, 135] width 200 height 194
click at [266, 178] on div ".deletable-edge-delete-btn { width: 20px; height: 20px; border: 0px solid #ffff…" at bounding box center [265, 135] width 200 height 194
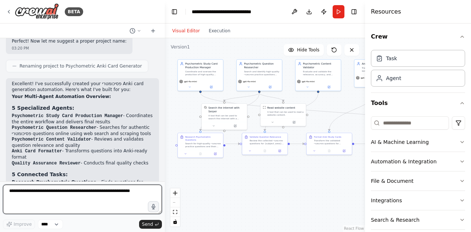
scroll to position [803, 0]
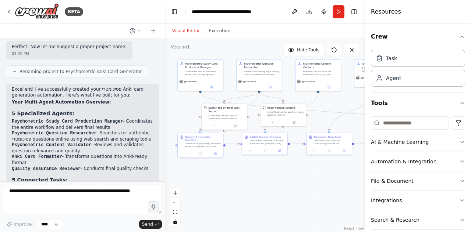
drag, startPoint x: 41, startPoint y: 110, endPoint x: 24, endPoint y: 96, distance: 22.2
click at [24, 119] on code "Psychometric Study Card Production Manager" at bounding box center [67, 121] width 111 height 5
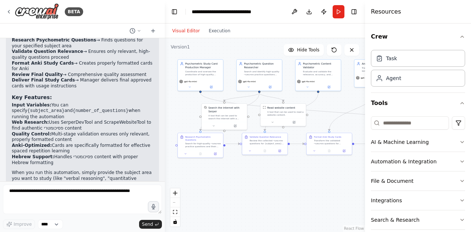
scroll to position [951, 0]
click at [337, 13] on button "Run" at bounding box center [339, 11] width 12 height 13
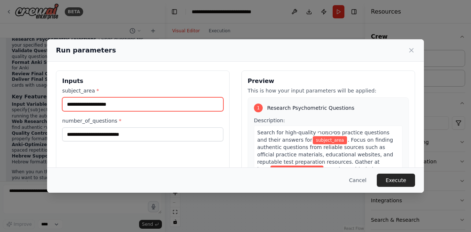
click at [137, 104] on input "subject_area *" at bounding box center [142, 104] width 161 height 14
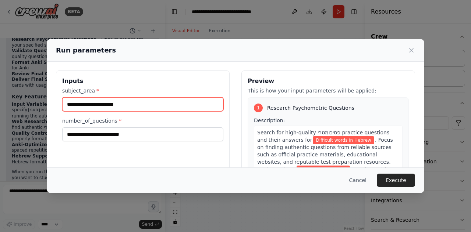
type input "**********"
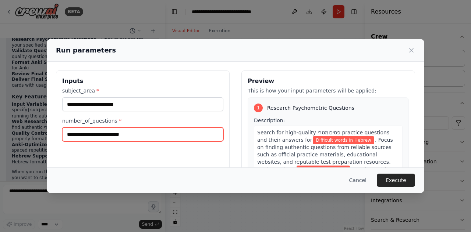
click at [120, 131] on input "number_of_questions *" at bounding box center [142, 135] width 161 height 14
type input "**"
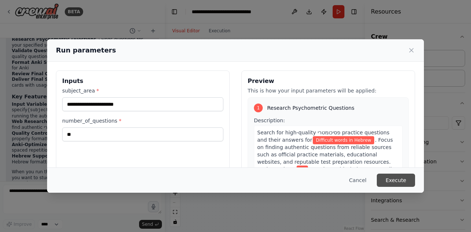
click at [406, 180] on button "Execute" at bounding box center [396, 180] width 38 height 13
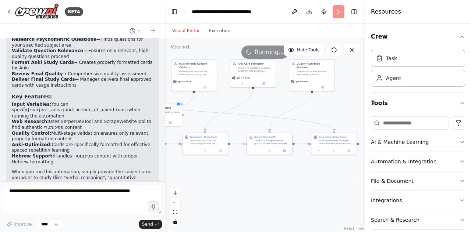
drag, startPoint x: 295, startPoint y: 182, endPoint x: 172, endPoint y: 181, distance: 123.6
click at [171, 181] on div ".deletable-edge-delete-btn { width: 20px; height: 20px; border: 0px solid #ffff…" at bounding box center [265, 135] width 200 height 194
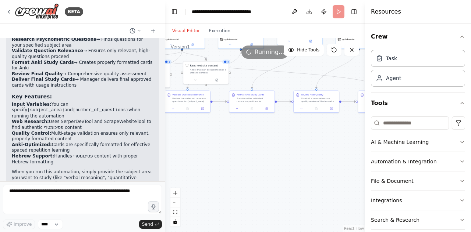
drag, startPoint x: 299, startPoint y: 186, endPoint x: 345, endPoint y: 147, distance: 59.7
click at [345, 147] on div ".deletable-edge-delete-btn { width: 20px; height: 20px; border: 0px solid #ffff…" at bounding box center [265, 135] width 200 height 194
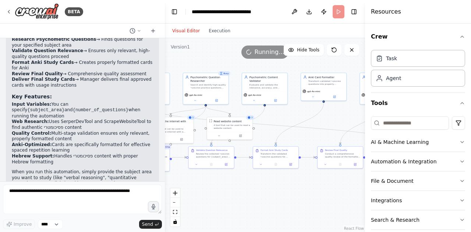
drag, startPoint x: 314, startPoint y: 135, endPoint x: 342, endPoint y: 188, distance: 59.7
click at [342, 188] on div ".deletable-edge-delete-btn { width: 20px; height: 20px; border: 0px solid #ffff…" at bounding box center [265, 135] width 200 height 194
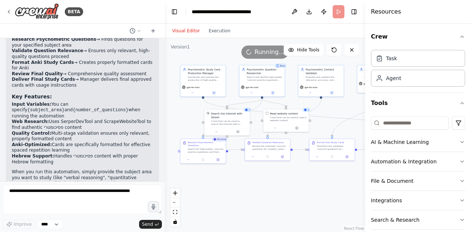
drag, startPoint x: 262, startPoint y: 186, endPoint x: 317, endPoint y: 178, distance: 55.8
click at [317, 178] on div ".deletable-edge-delete-btn { width: 20px; height: 20px; border: 0px solid #ffff…" at bounding box center [265, 135] width 200 height 194
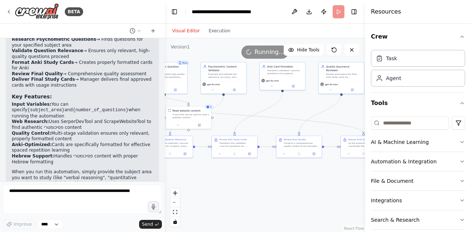
drag, startPoint x: 317, startPoint y: 178, endPoint x: 219, endPoint y: 175, distance: 98.2
click at [219, 175] on div ".deletable-edge-delete-btn { width: 20px; height: 20px; border: 0px solid #ffff…" at bounding box center [265, 135] width 200 height 194
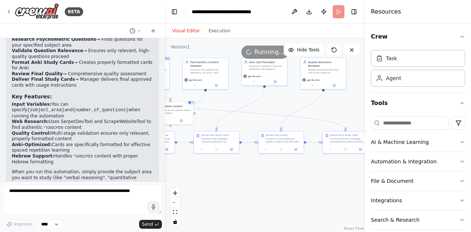
drag, startPoint x: 254, startPoint y: 179, endPoint x: 237, endPoint y: 176, distance: 17.5
click at [237, 175] on div ".deletable-edge-delete-btn { width: 20px; height: 20px; border: 0px solid #ffff…" at bounding box center [265, 135] width 200 height 194
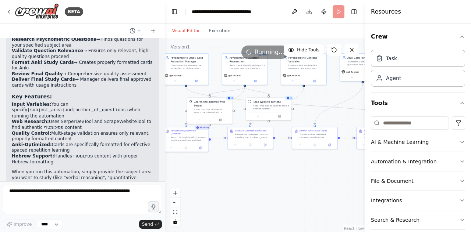
drag, startPoint x: 250, startPoint y: 175, endPoint x: 361, endPoint y: 168, distance: 110.9
click at [361, 168] on div ".deletable-edge-delete-btn { width: 20px; height: 20px; border: 0px solid #ffff…" at bounding box center [265, 135] width 200 height 194
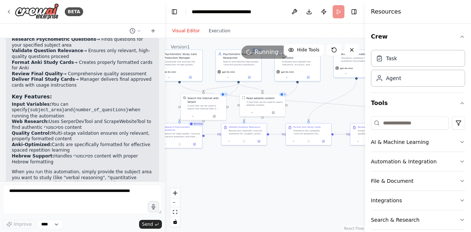
drag, startPoint x: 338, startPoint y: 168, endPoint x: 312, endPoint y: 166, distance: 26.9
click at [312, 166] on div ".deletable-edge-delete-btn { width: 20px; height: 20px; border: 0px solid #ffff…" at bounding box center [265, 135] width 200 height 194
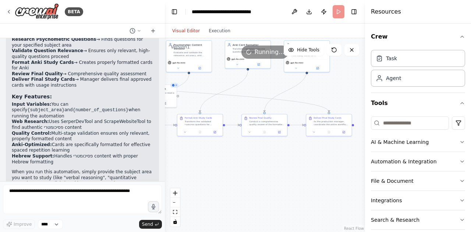
drag, startPoint x: 313, startPoint y: 167, endPoint x: 211, endPoint y: 159, distance: 101.5
click at [211, 159] on div ".deletable-edge-delete-btn { width: 20px; height: 20px; border: 0px solid #ffff…" at bounding box center [265, 135] width 200 height 194
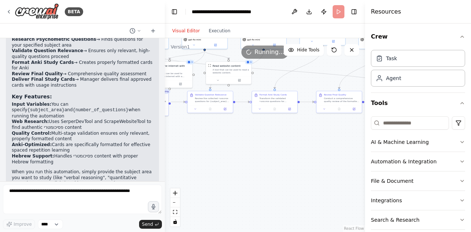
drag, startPoint x: 266, startPoint y: 166, endPoint x: 341, endPoint y: 142, distance: 78.8
click at [341, 142] on div ".deletable-edge-delete-btn { width: 20px; height: 20px; border: 0px solid #ffff…" at bounding box center [265, 135] width 200 height 194
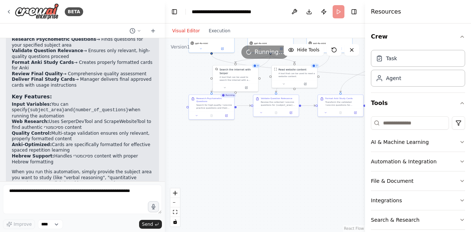
drag, startPoint x: 245, startPoint y: 142, endPoint x: 313, endPoint y: 147, distance: 67.8
click at [313, 147] on div ".deletable-edge-delete-btn { width: 20px; height: 20px; border: 0px solid #ffff…" at bounding box center [265, 135] width 200 height 194
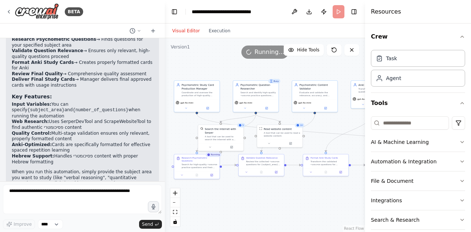
drag, startPoint x: 300, startPoint y: 160, endPoint x: 284, endPoint y: 219, distance: 60.8
click at [284, 219] on div ".deletable-edge-delete-btn { width: 20px; height: 20px; border: 0px solid #ffff…" at bounding box center [265, 135] width 200 height 194
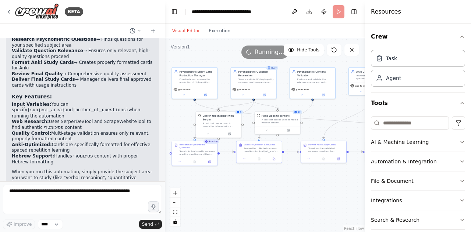
drag, startPoint x: 328, startPoint y: 122, endPoint x: 322, endPoint y: 107, distance: 16.5
click at [322, 107] on div ".deletable-edge-delete-btn { width: 20px; height: 20px; border: 0px solid #ffff…" at bounding box center [265, 135] width 200 height 194
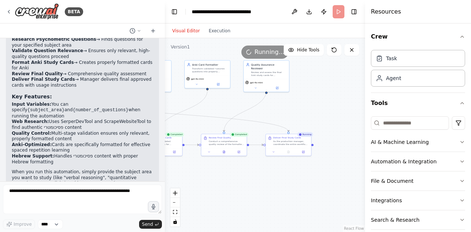
drag, startPoint x: 307, startPoint y: 192, endPoint x: 147, endPoint y: 188, distance: 160.8
click at [147, 188] on div "BETA Hello! I'm the CrewAI assistant. What kind of automation do you want to bu…" at bounding box center [235, 116] width 471 height 232
click at [339, 112] on div ".deletable-edge-delete-btn { width: 20px; height: 20px; border: 0px solid #ffff…" at bounding box center [265, 135] width 200 height 194
click at [340, 112] on div ".deletable-edge-delete-btn { width: 20px; height: 20px; border: 0px solid #ffff…" at bounding box center [265, 135] width 200 height 194
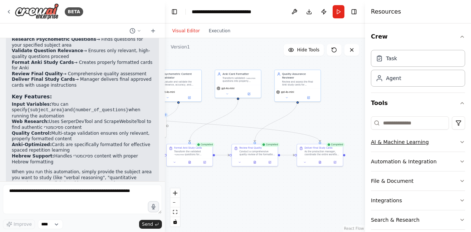
drag, startPoint x: 340, startPoint y: 112, endPoint x: 426, endPoint y: 136, distance: 89.2
click at [426, 136] on div "BETA Hello! I'm the CrewAI assistant. What kind of automation do you want to bu…" at bounding box center [235, 116] width 471 height 232
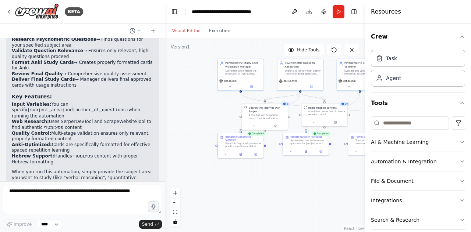
drag, startPoint x: 224, startPoint y: 69, endPoint x: 198, endPoint y: 22, distance: 53.3
click at [198, 22] on main "**********" at bounding box center [265, 116] width 200 height 232
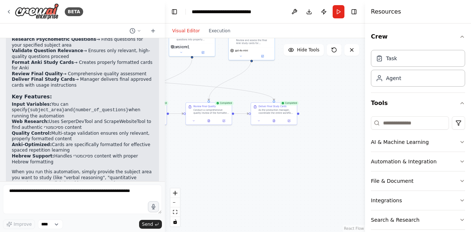
drag, startPoint x: 291, startPoint y: 183, endPoint x: 217, endPoint y: 173, distance: 74.6
click at [217, 173] on div ".deletable-edge-delete-btn { width: 20px; height: 20px; border: 0px solid #ffff…" at bounding box center [265, 135] width 200 height 194
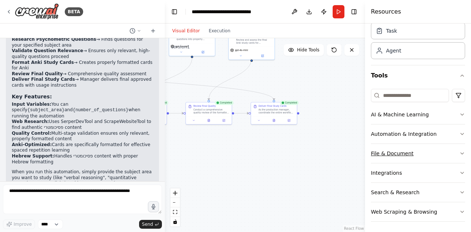
click at [406, 159] on button "File & Document" at bounding box center [418, 153] width 94 height 19
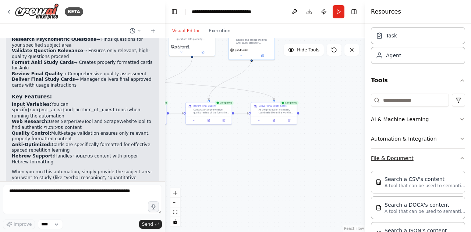
scroll to position [19, 0]
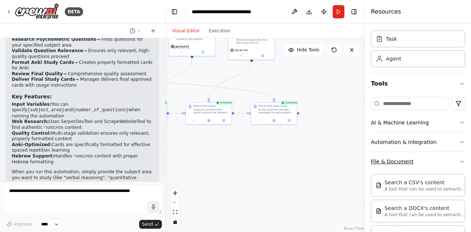
click at [441, 157] on button "File & Document" at bounding box center [418, 161] width 94 height 19
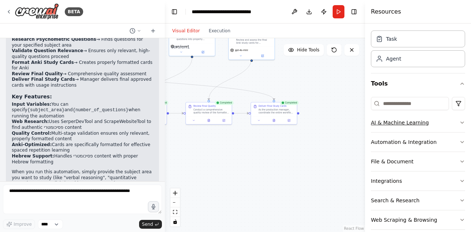
scroll to position [0, 0]
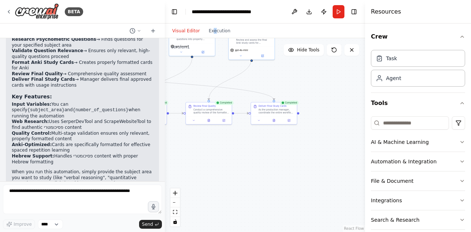
click at [213, 36] on div "Visual Editor Execution" at bounding box center [201, 31] width 67 height 15
click at [217, 31] on button "Execution" at bounding box center [219, 30] width 31 height 9
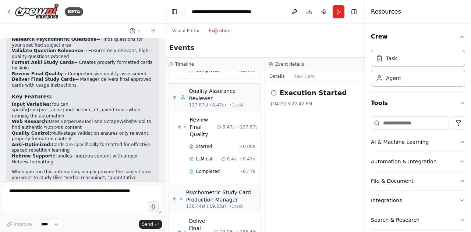
scroll to position [944, 0]
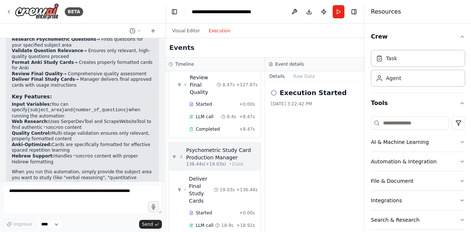
click at [175, 154] on span "▼" at bounding box center [174, 157] width 3 height 6
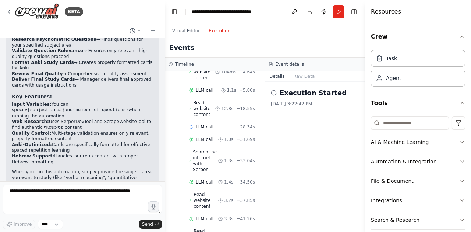
scroll to position [0, 0]
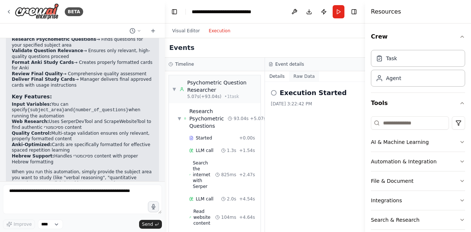
click at [299, 74] on button "Raw Data" at bounding box center [304, 76] width 30 height 10
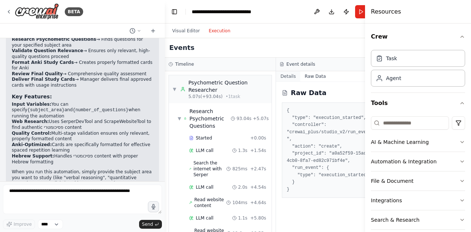
click at [285, 77] on button "Details" at bounding box center [288, 76] width 24 height 10
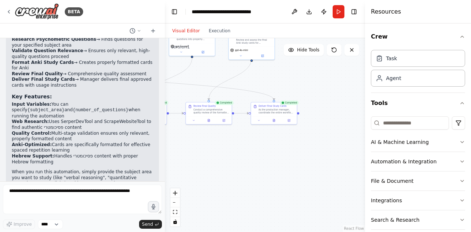
click at [191, 33] on button "Visual Editor" at bounding box center [186, 30] width 36 height 9
click at [175, 12] on button "Toggle Left Sidebar" at bounding box center [174, 12] width 10 height 10
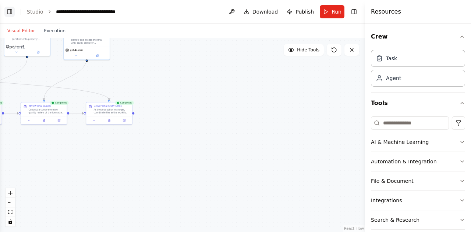
click at [11, 11] on button "Toggle Left Sidebar" at bounding box center [9, 12] width 10 height 10
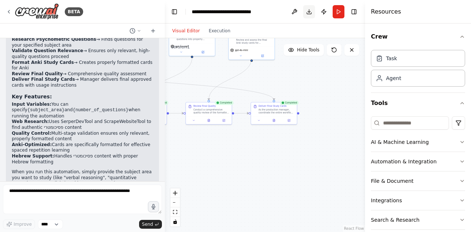
click at [307, 14] on button "Download" at bounding box center [309, 11] width 12 height 13
click at [356, 11] on button "Toggle Right Sidebar" at bounding box center [354, 12] width 10 height 10
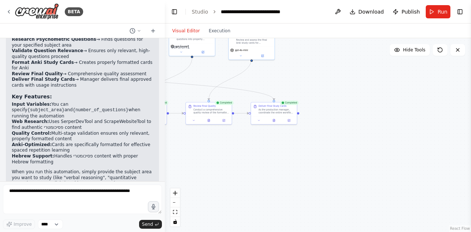
click at [300, 113] on div ".deletable-edge-delete-btn { width: 20px; height: 20px; border: 0px solid #ffff…" at bounding box center [318, 135] width 306 height 194
click at [293, 104] on div "Completed" at bounding box center [289, 103] width 19 height 4
click at [292, 111] on div "As the production manager, coordinate the entire workflow and deliver the final…" at bounding box center [276, 111] width 36 height 6
click at [272, 120] on button at bounding box center [274, 120] width 16 height 4
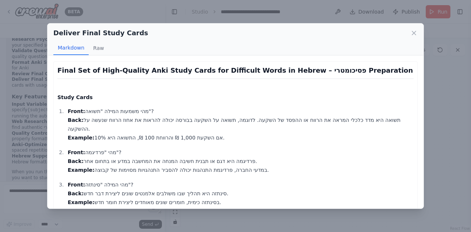
click at [409, 31] on div "Deliver Final Study Cards" at bounding box center [235, 33] width 364 height 10
click at [414, 31] on icon at bounding box center [413, 32] width 7 height 7
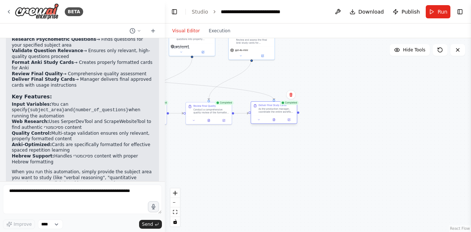
click at [282, 111] on div "As the production manager, coordinate the entire workflow and deliver the final…" at bounding box center [276, 111] width 36 height 6
click at [274, 121] on icon at bounding box center [274, 120] width 2 height 3
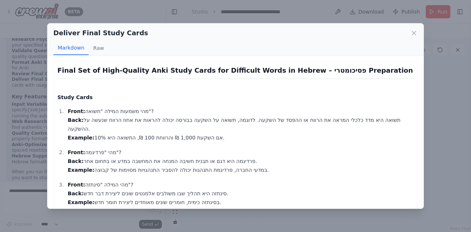
drag, startPoint x: 82, startPoint y: 112, endPoint x: 155, endPoint y: 111, distance: 72.8
click at [155, 111] on p "Front: מהי משמעות המילה "תשואה"? Back: תשואה היא מדד כלכלי המראה את הרווח או הה…" at bounding box center [241, 124] width 346 height 35
drag, startPoint x: 80, startPoint y: 117, endPoint x: 97, endPoint y: 131, distance: 21.7
click at [97, 131] on p "Front: מהי משמעות המילה "תשואה"? Back: תשואה היא מדד כלכלי המראה את הרווח או הה…" at bounding box center [241, 124] width 346 height 35
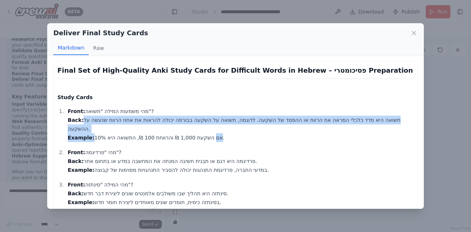
drag, startPoint x: 206, startPoint y: 138, endPoint x: 96, endPoint y: 135, distance: 109.6
click at [92, 132] on p "Front: מהי משמעות המילה "תשואה"? Back: תשואה היא מדד כלכלי המראה את הרווח או הה…" at bounding box center [241, 124] width 346 height 35
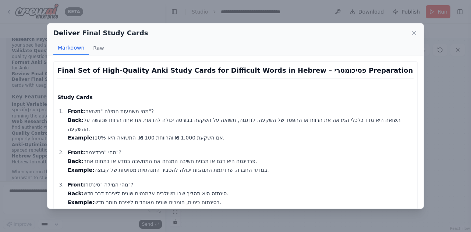
click at [100, 138] on p "Front: מהי משמעות המילה "תשואה"? Back: תשואה היא מדד כלכלי המראה את הרווח או הה…" at bounding box center [241, 124] width 346 height 35
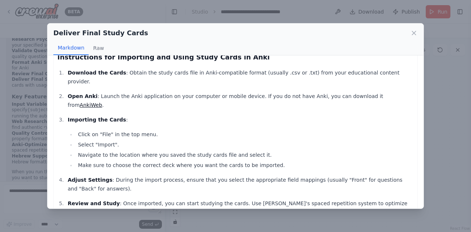
scroll to position [279, 0]
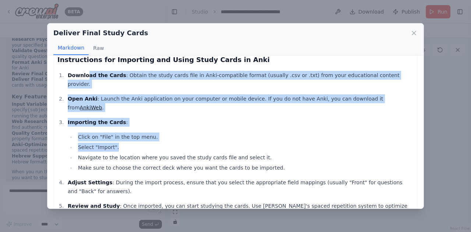
drag, startPoint x: 84, startPoint y: 77, endPoint x: 230, endPoint y: 129, distance: 155.3
click at [230, 129] on ol "Download the Cards : Obtain the study cards file in Anki-compatible format (usu…" at bounding box center [235, 145] width 356 height 149
click at [215, 143] on li "Select "Import"." at bounding box center [245, 147] width 338 height 9
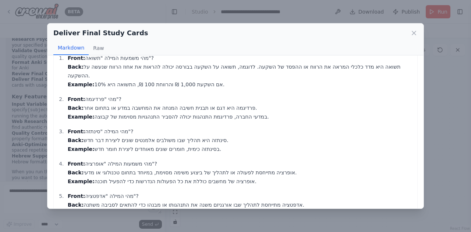
scroll to position [0, 0]
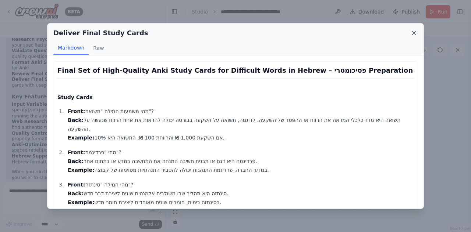
click at [417, 31] on icon at bounding box center [413, 32] width 7 height 7
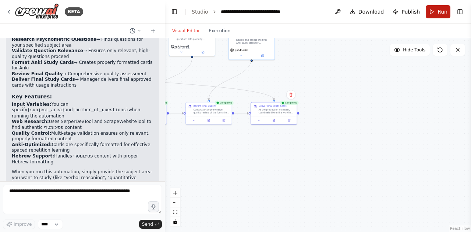
scroll to position [951, 0]
drag, startPoint x: 440, startPoint y: 13, endPoint x: 414, endPoint y: 133, distance: 122.7
click at [414, 133] on main "**********" at bounding box center [318, 116] width 306 height 232
click at [440, 13] on span "Run" at bounding box center [442, 11] width 10 height 7
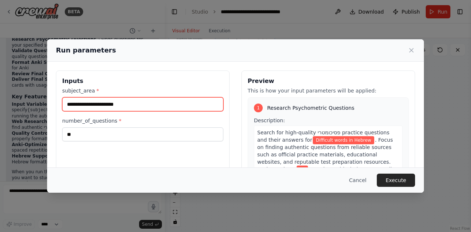
click at [166, 100] on input "**********" at bounding box center [142, 104] width 161 height 14
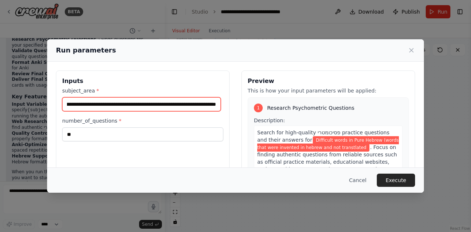
scroll to position [0, 50]
type input "**********"
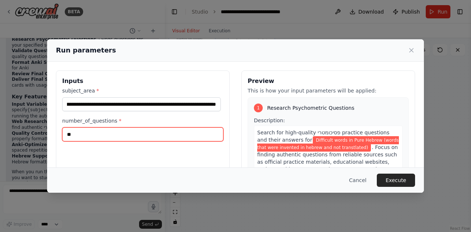
scroll to position [0, 0]
click at [114, 139] on input "**" at bounding box center [142, 135] width 161 height 14
type input "*"
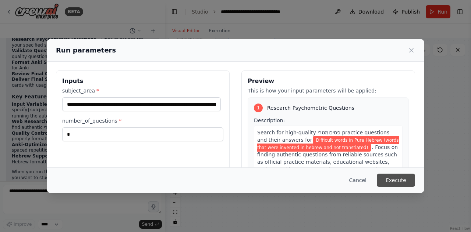
click at [399, 178] on button "Execute" at bounding box center [396, 180] width 38 height 13
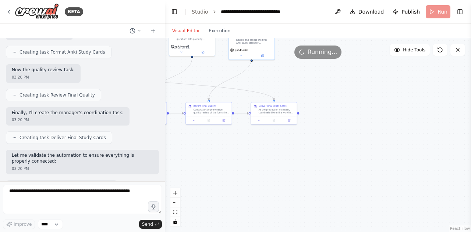
scroll to position [606, 0]
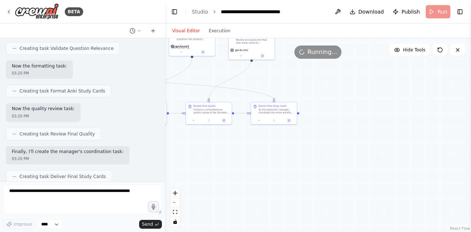
click at [163, 128] on div at bounding box center [163, 116] width 3 height 232
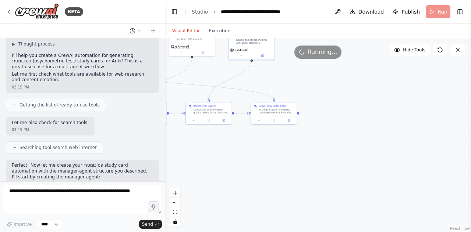
scroll to position [0, 0]
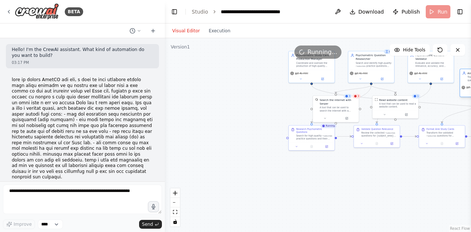
drag, startPoint x: 169, startPoint y: 43, endPoint x: 465, endPoint y: 85, distance: 298.3
click at [465, 85] on div ".deletable-edge-delete-btn { width: 20px; height: 20px; border: 0px solid #ffff…" at bounding box center [318, 135] width 306 height 194
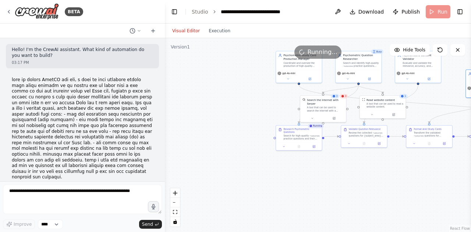
click at [465, 85] on div ".deletable-edge-delete-btn { width: 20px; height: 20px; border: 0px solid #ffff…" at bounding box center [318, 135] width 306 height 194
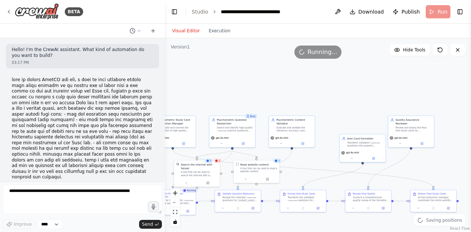
drag, startPoint x: 448, startPoint y: 94, endPoint x: 322, endPoint y: 160, distance: 142.2
click at [321, 158] on div ".deletable-edge-delete-btn { width: 20px; height: 20px; border: 0px solid #ffff…" at bounding box center [318, 135] width 306 height 194
drag, startPoint x: 355, startPoint y: 149, endPoint x: 346, endPoint y: 130, distance: 21.6
click at [346, 130] on div "gpt-4o-mini" at bounding box center [354, 136] width 46 height 13
click at [317, 86] on div ".deletable-edge-delete-btn { width: 20px; height: 20px; border: 0px solid #ffff…" at bounding box center [318, 135] width 306 height 194
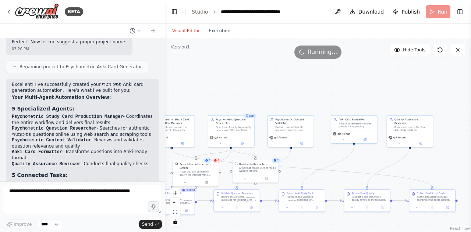
scroll to position [951, 0]
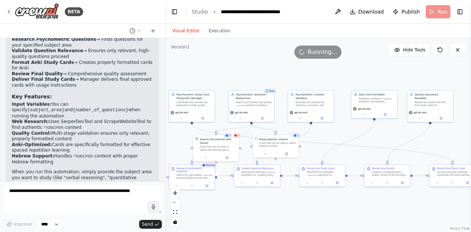
drag, startPoint x: 228, startPoint y: 76, endPoint x: 295, endPoint y: -17, distance: 114.6
click at [295, 0] on html "BETA Hello! I'm the CrewAI assistant. What kind of automation do you want to bu…" at bounding box center [235, 116] width 471 height 232
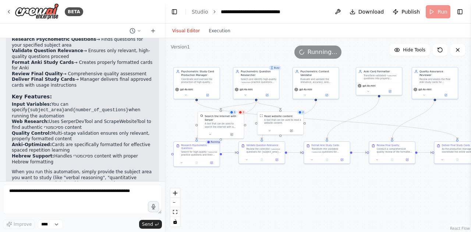
drag, startPoint x: 284, startPoint y: 178, endPoint x: 243, endPoint y: 209, distance: 51.9
click at [242, 223] on div ".deletable-edge-delete-btn { width: 20px; height: 20px; border: 0px solid #ffff…" at bounding box center [318, 135] width 306 height 194
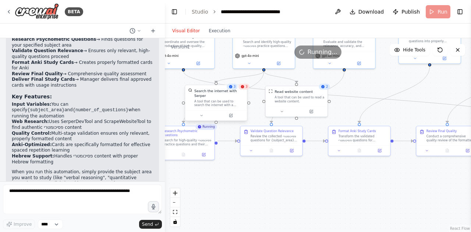
click at [243, 90] on div "Search the internet with Serper" at bounding box center [219, 93] width 50 height 10
click at [235, 100] on div "A tool that can be used to search the internet with a search_query. Supports di…" at bounding box center [219, 103] width 50 height 8
click at [200, 114] on icon at bounding box center [201, 116] width 4 height 4
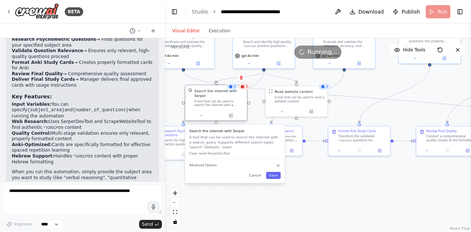
click at [201, 115] on div at bounding box center [216, 115] width 62 height 10
click at [201, 113] on button at bounding box center [201, 116] width 28 height 6
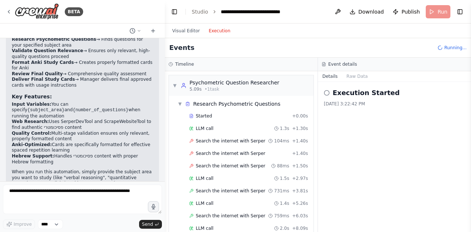
click at [212, 33] on button "Execution" at bounding box center [219, 30] width 31 height 9
click at [174, 83] on span "▼" at bounding box center [175, 86] width 4 height 6
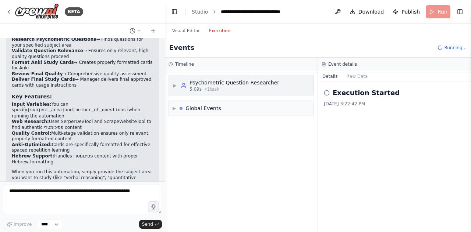
click at [174, 83] on span "▶" at bounding box center [175, 86] width 4 height 6
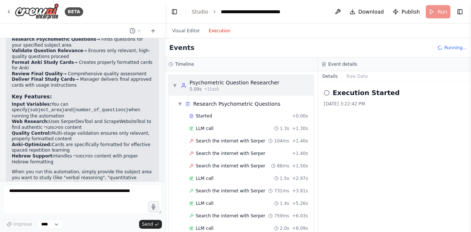
click at [176, 89] on div "▼ Psychometric Question Researcher 5.09s • 1 task" at bounding box center [226, 85] width 107 height 13
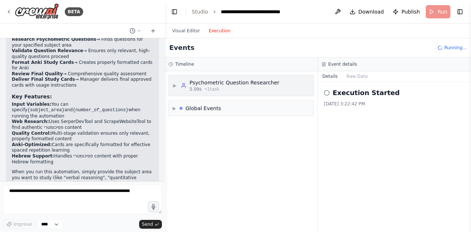
click at [176, 89] on div "▶ Psychometric Question Researcher 5.09s • 1 task" at bounding box center [226, 85] width 107 height 13
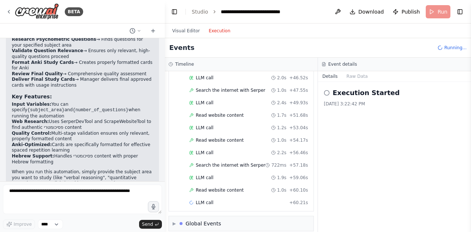
scroll to position [0, 0]
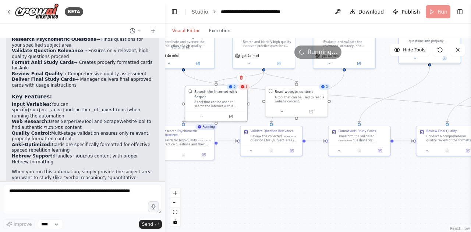
click at [185, 32] on button "Visual Editor" at bounding box center [186, 30] width 36 height 9
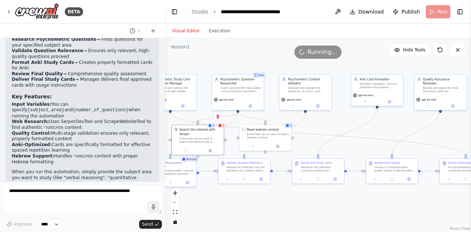
drag, startPoint x: 281, startPoint y: 183, endPoint x: 251, endPoint y: 207, distance: 38.7
click at [251, 207] on div ".deletable-edge-delete-btn { width: 20px; height: 20px; border: 0px solid #ffff…" at bounding box center [318, 135] width 306 height 194
click at [317, 127] on div ".deletable-edge-delete-btn { width: 20px; height: 20px; border: 0px solid #ffff…" at bounding box center [318, 135] width 306 height 194
click at [288, 205] on div ".deletable-edge-delete-btn { width: 20px; height: 20px; border: 0px solid #ffff…" at bounding box center [318, 135] width 306 height 194
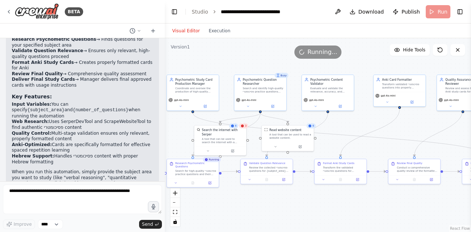
drag, startPoint x: 259, startPoint y: 209, endPoint x: 280, endPoint y: 209, distance: 21.3
click at [280, 209] on div ".deletable-edge-delete-btn { width: 20px; height: 20px; border: 0px solid #ffff…" at bounding box center [318, 135] width 306 height 194
